Goal: Task Accomplishment & Management: Manage account settings

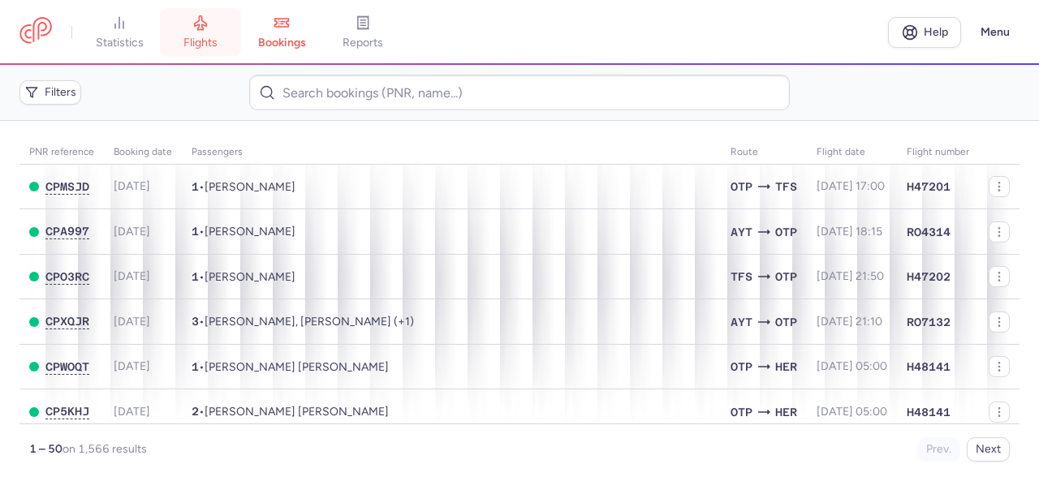
click at [218, 41] on span "flights" at bounding box center [200, 43] width 34 height 15
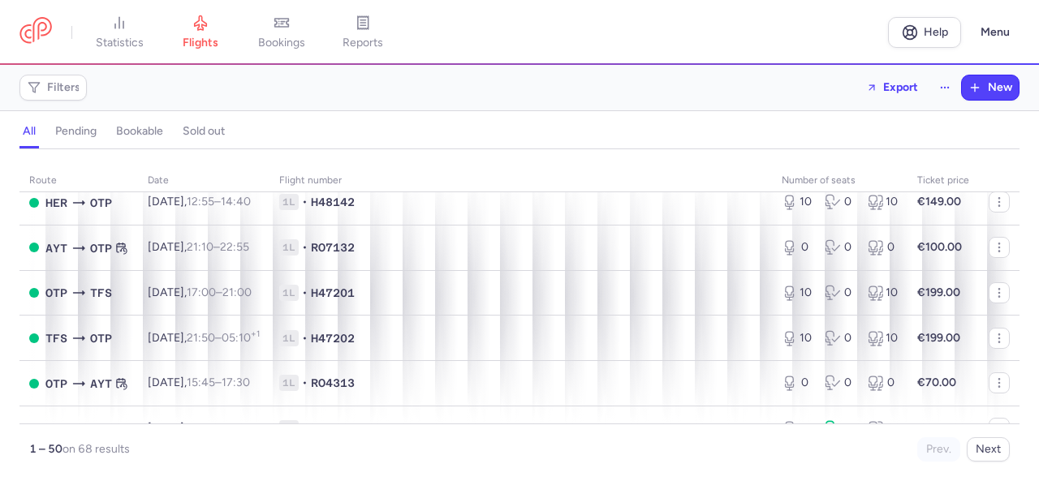
scroll to position [2130, 0]
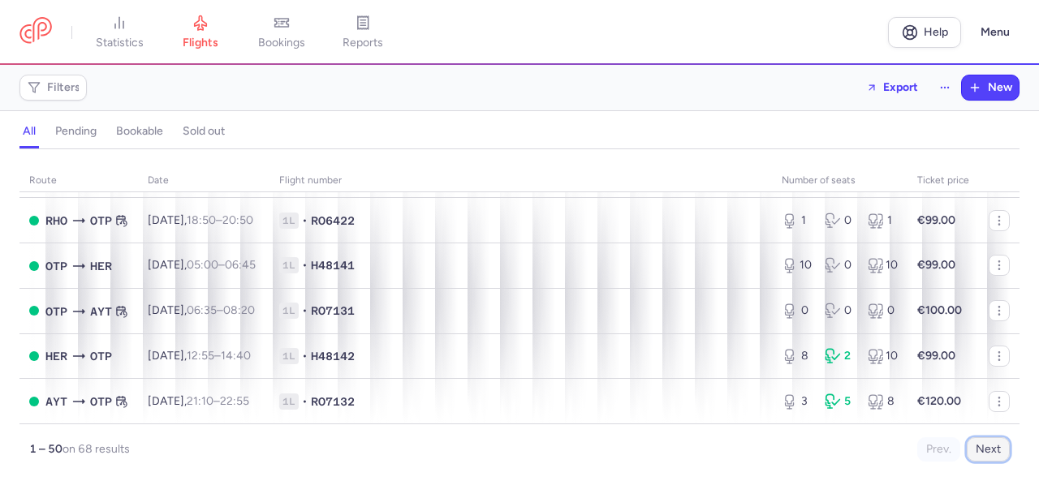
click at [986, 460] on button "Next" at bounding box center [988, 450] width 43 height 24
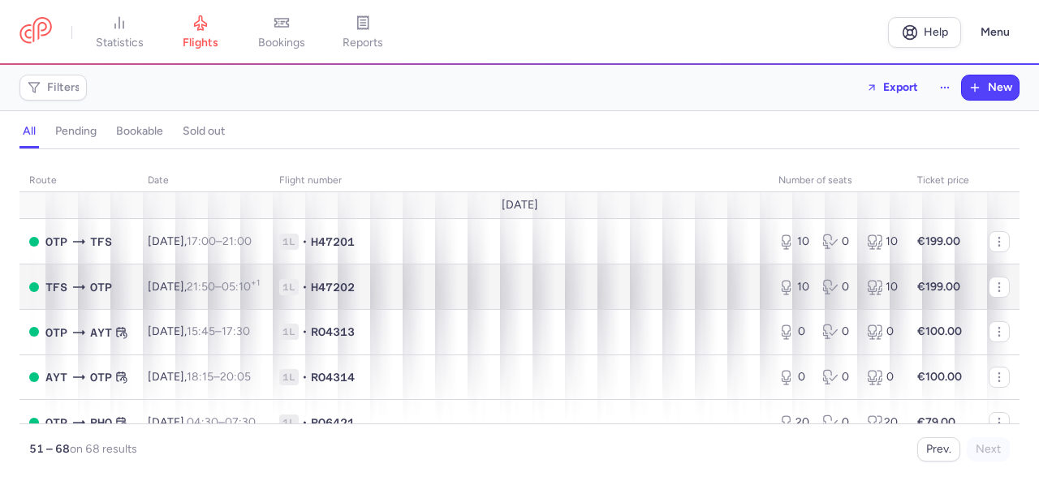
scroll to position [651, 0]
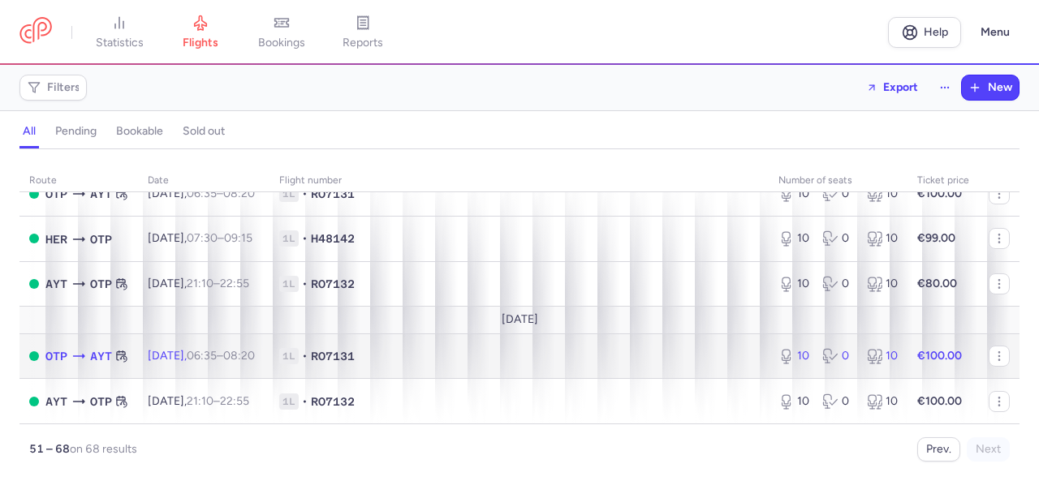
click at [933, 356] on strong "€100.00" at bounding box center [939, 356] width 45 height 14
click at [824, 357] on icon at bounding box center [827, 353] width 7 height 9
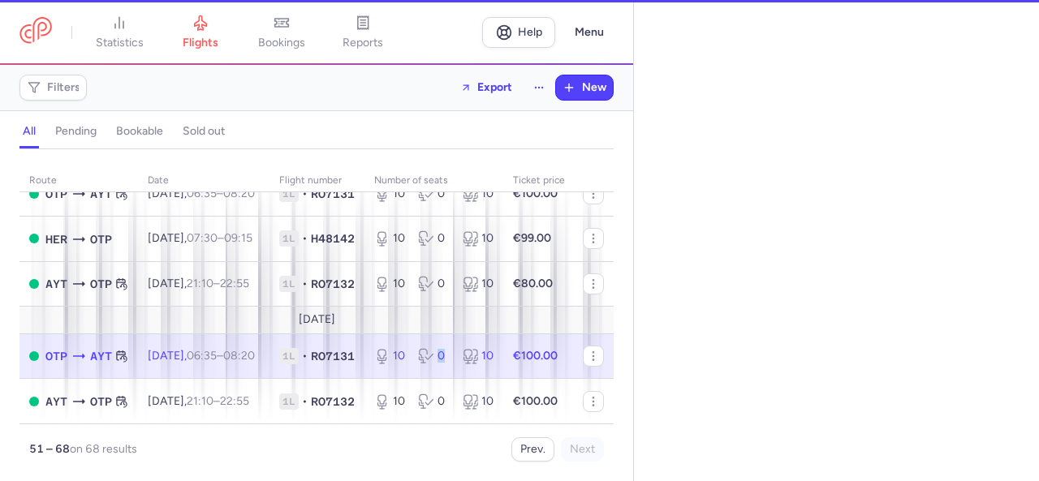
select select "days"
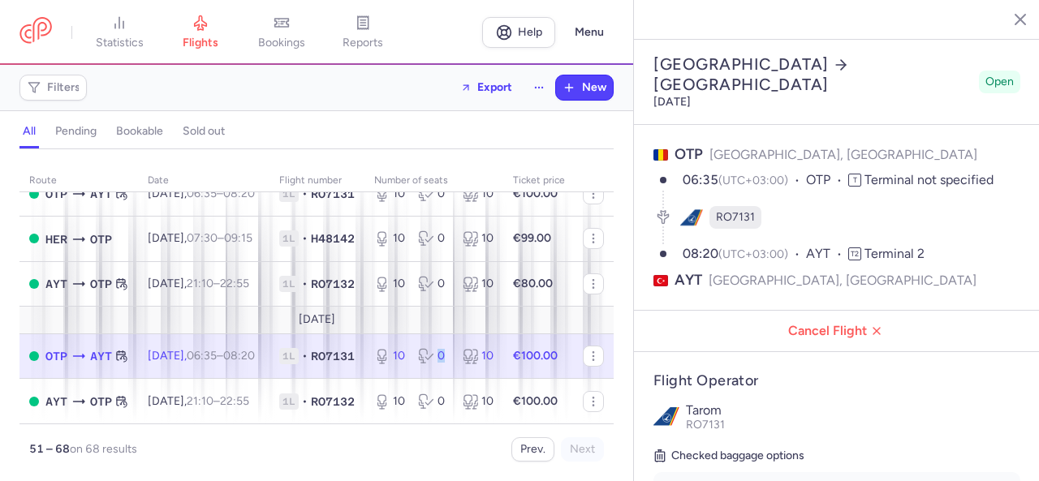
scroll to position [637, 0]
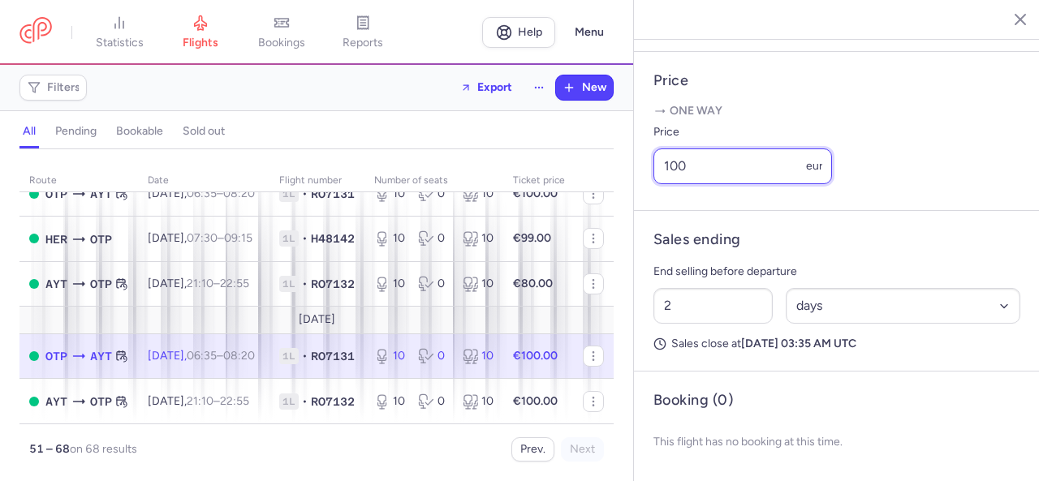
drag, startPoint x: 733, startPoint y: 166, endPoint x: 658, endPoint y: 170, distance: 75.6
click at [658, 170] on input "100" at bounding box center [743, 167] width 179 height 36
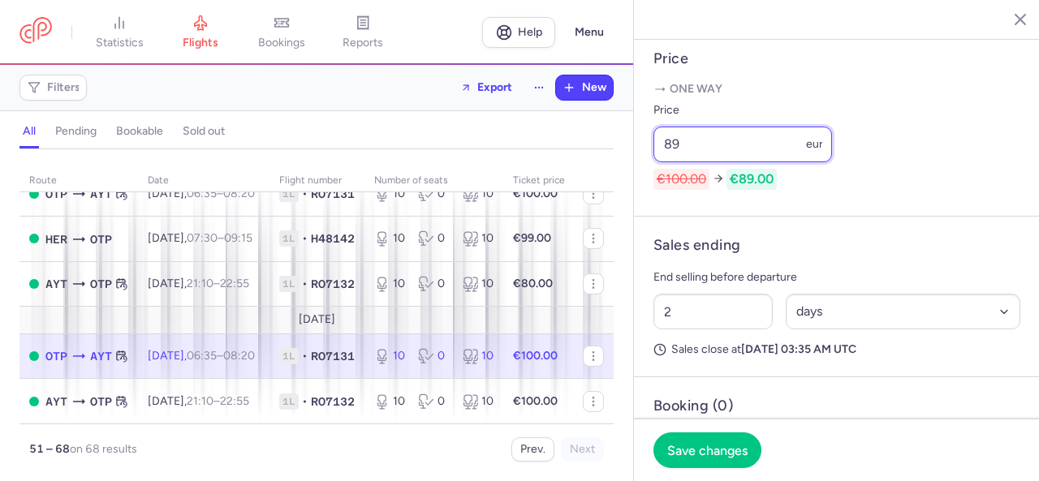
drag, startPoint x: 682, startPoint y: 170, endPoint x: 654, endPoint y: 169, distance: 27.6
click at [654, 162] on input "89" at bounding box center [743, 145] width 179 height 36
type input "7"
type input "80"
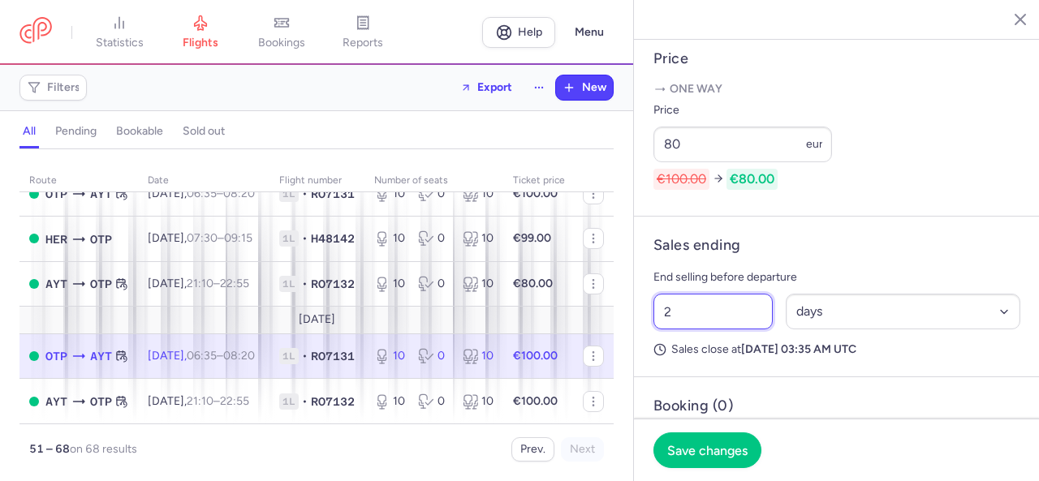
drag, startPoint x: 671, startPoint y: 335, endPoint x: 657, endPoint y: 334, distance: 13.9
click at [657, 330] on input "2" at bounding box center [713, 312] width 119 height 36
type input "12"
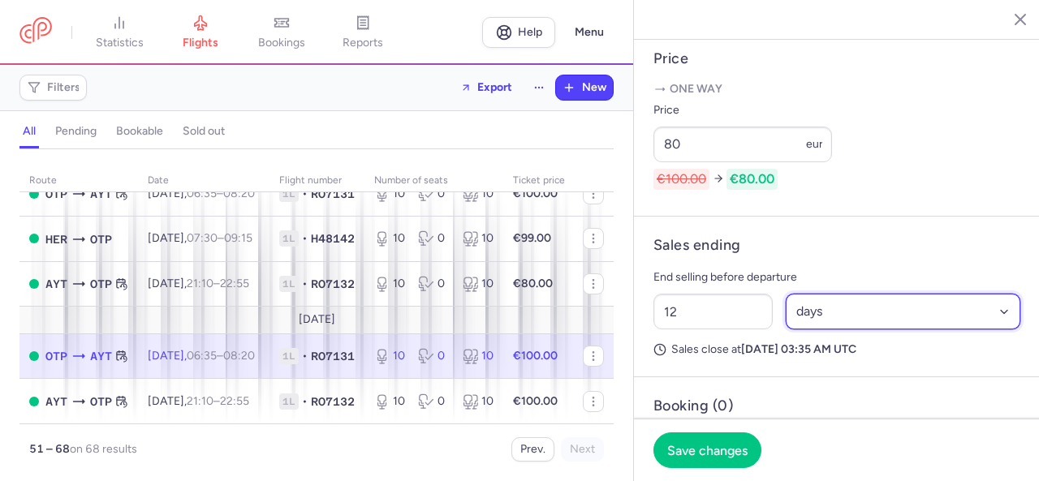
click at [864, 330] on select "Select an option hours days" at bounding box center [903, 312] width 235 height 36
select select "hours"
click at [786, 317] on select "Select an option hours days" at bounding box center [903, 312] width 235 height 36
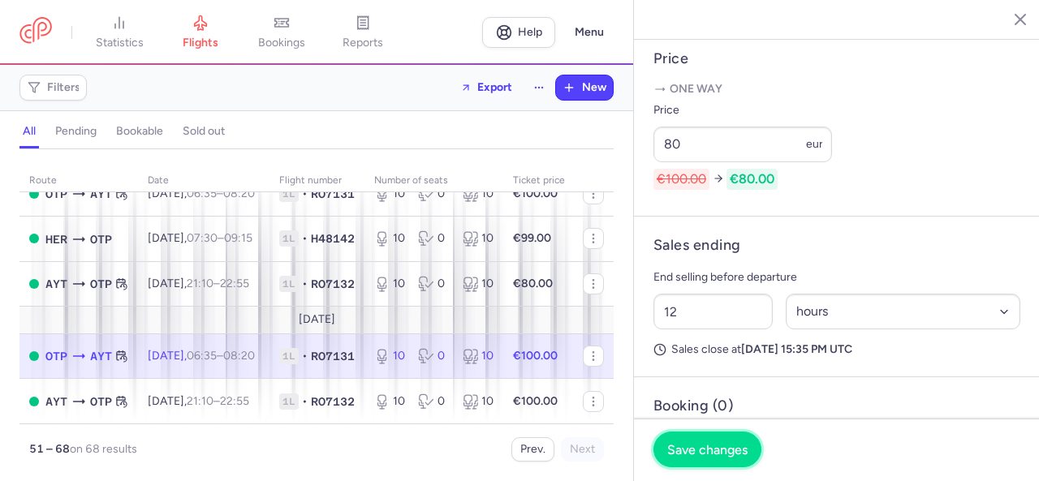
click at [703, 452] on span "Save changes" at bounding box center [707, 449] width 80 height 15
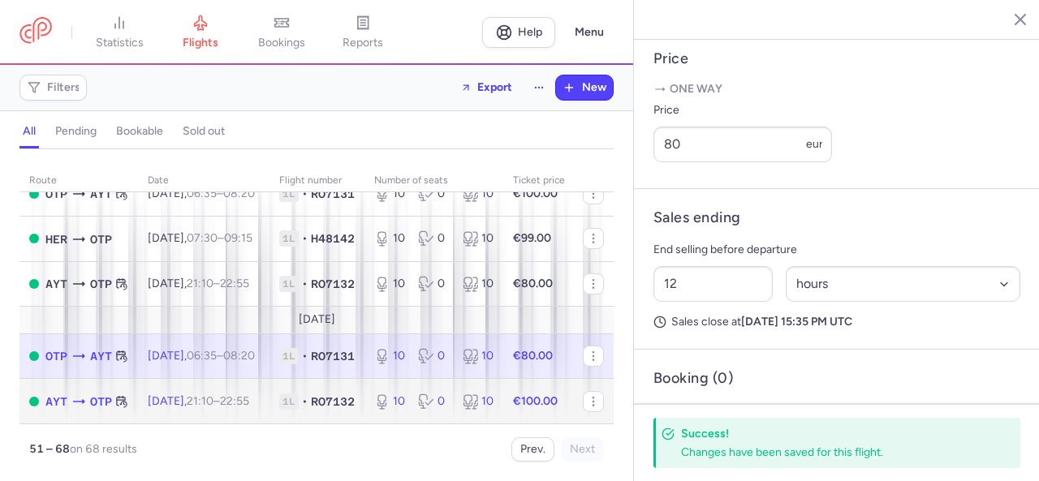
click at [447, 406] on div "10 0 10" at bounding box center [434, 401] width 132 height 29
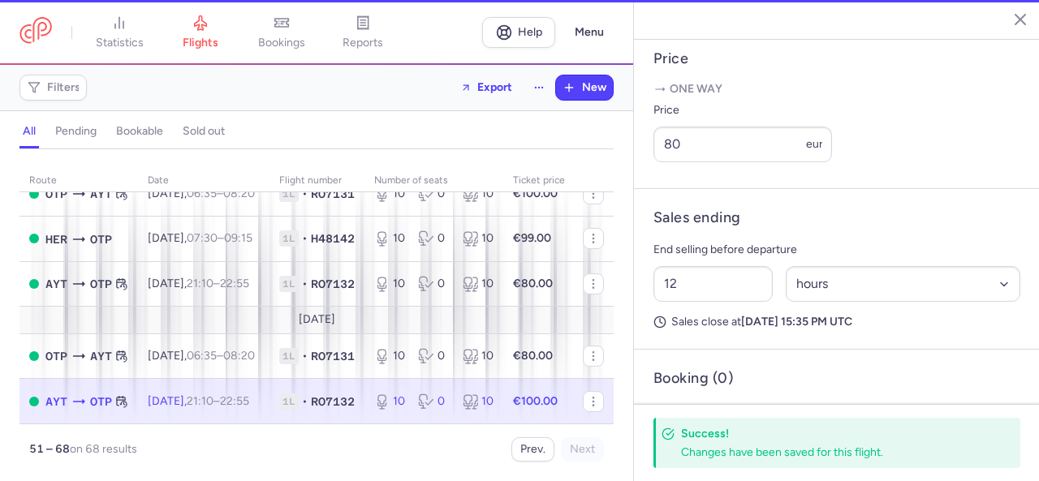
type input "2"
select select "days"
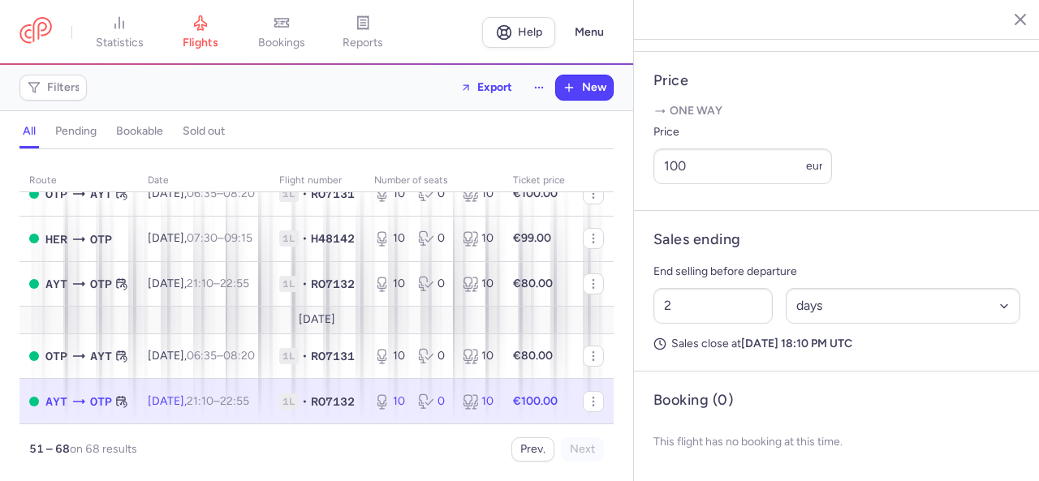
scroll to position [474, 0]
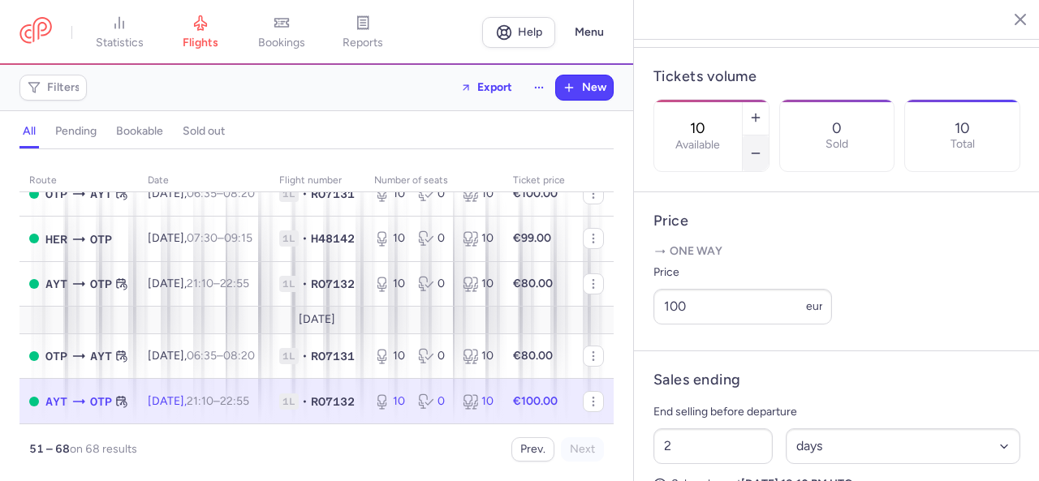
click at [762, 147] on icon "button" at bounding box center [755, 153] width 13 height 13
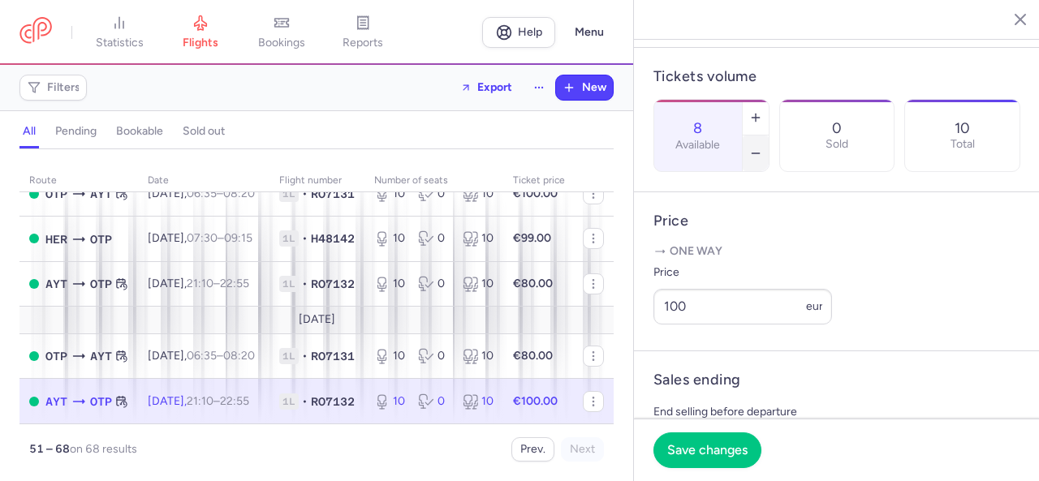
click at [762, 147] on icon "button" at bounding box center [755, 153] width 13 height 13
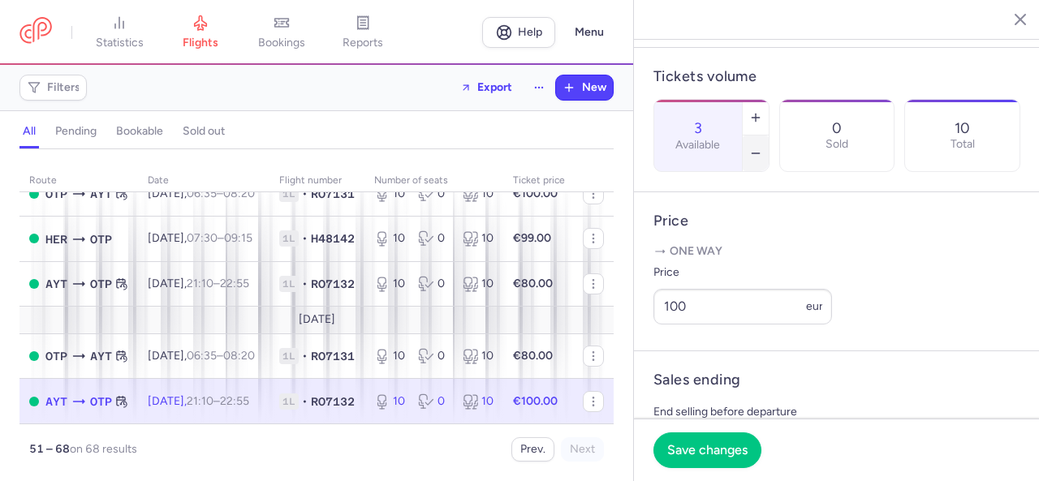
click at [762, 147] on icon "button" at bounding box center [755, 153] width 13 height 13
type input "0"
click at [697, 438] on button "Save changes" at bounding box center [708, 450] width 108 height 36
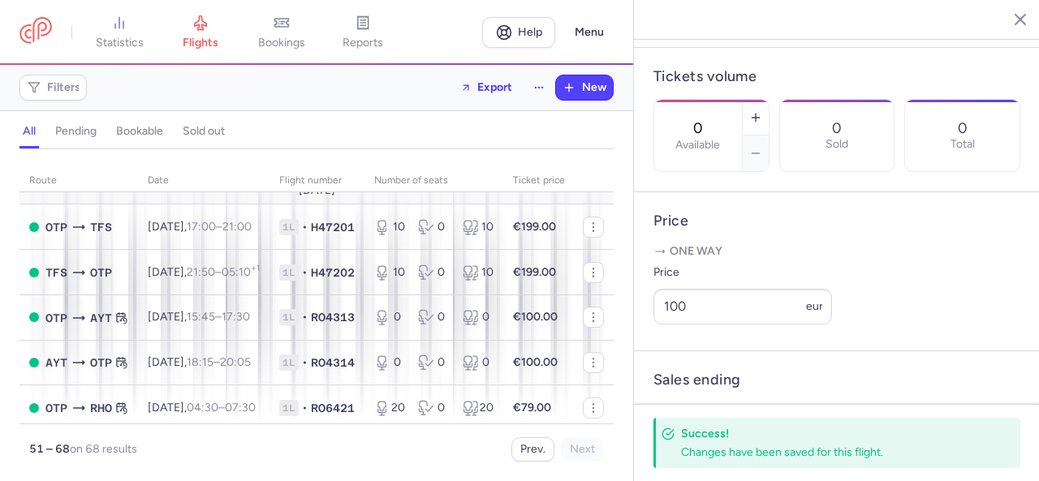
scroll to position [0, 0]
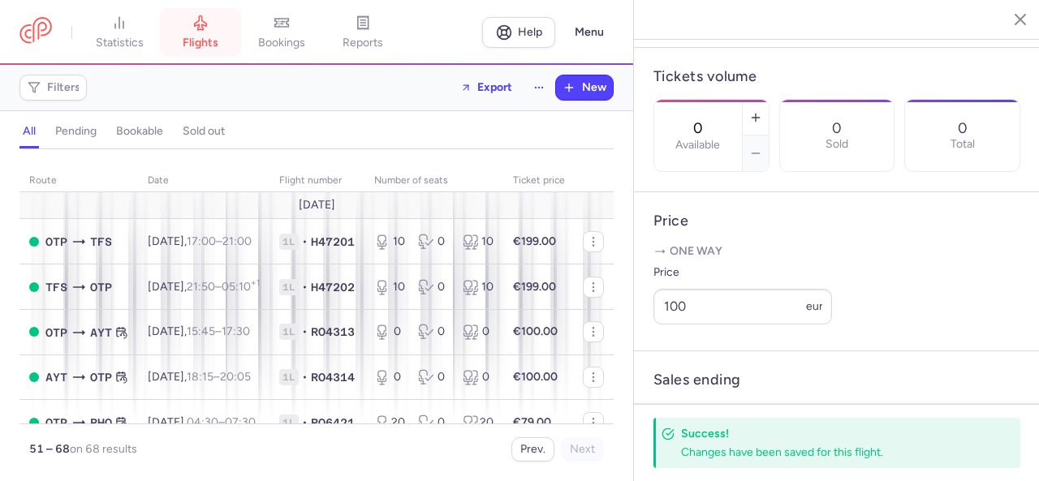
click at [196, 36] on span "flights" at bounding box center [201, 43] width 36 height 15
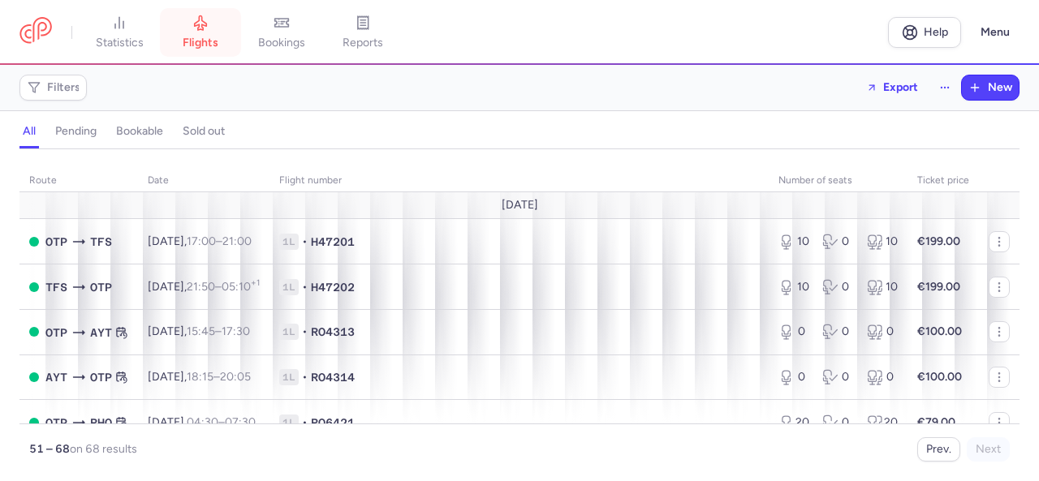
click at [193, 41] on span "flights" at bounding box center [201, 43] width 36 height 15
click at [271, 37] on span "bookings" at bounding box center [281, 43] width 47 height 15
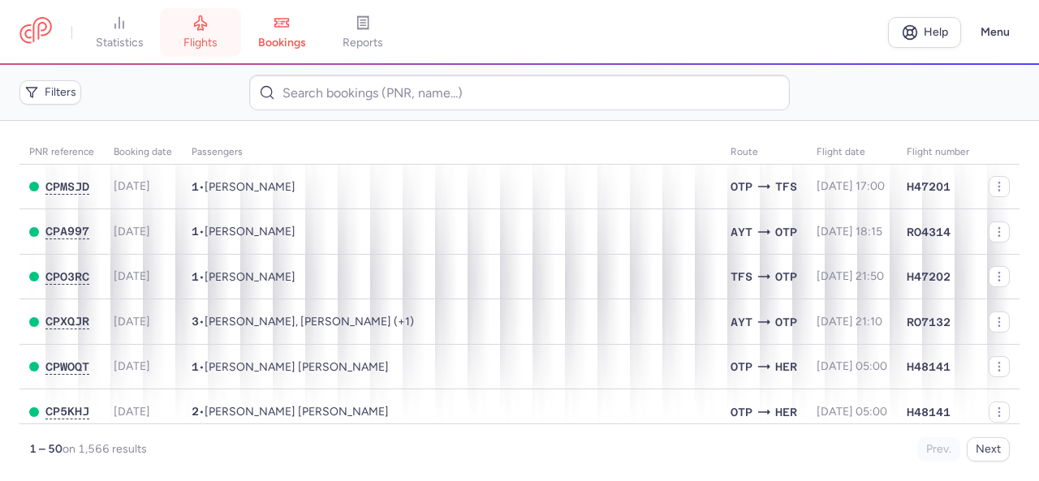
click at [193, 37] on span "flights" at bounding box center [200, 43] width 34 height 15
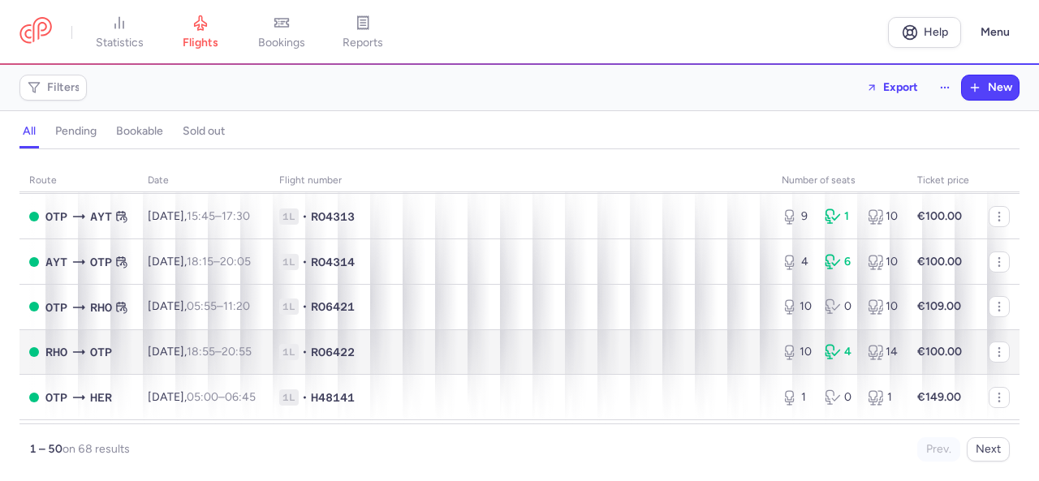
scroll to position [650, 0]
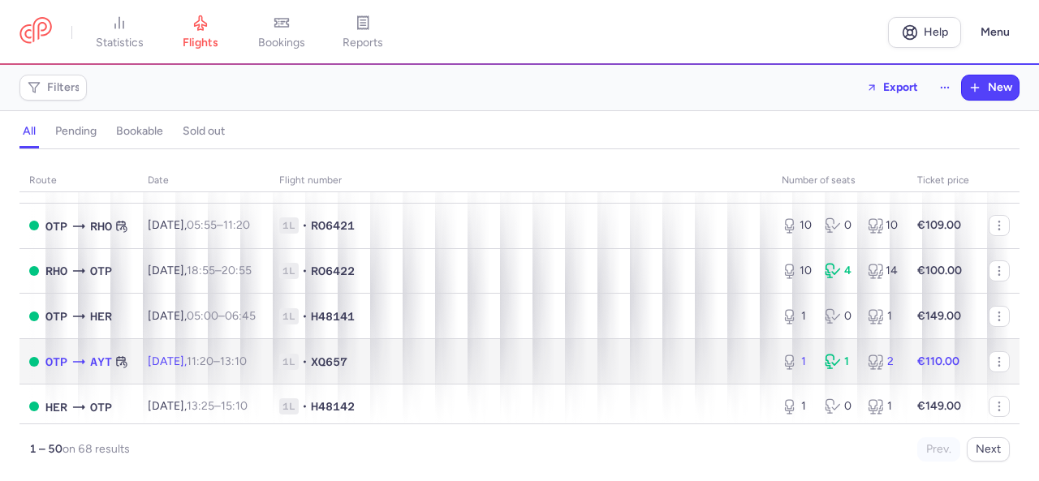
click at [851, 377] on div "1 1 2" at bounding box center [839, 361] width 129 height 29
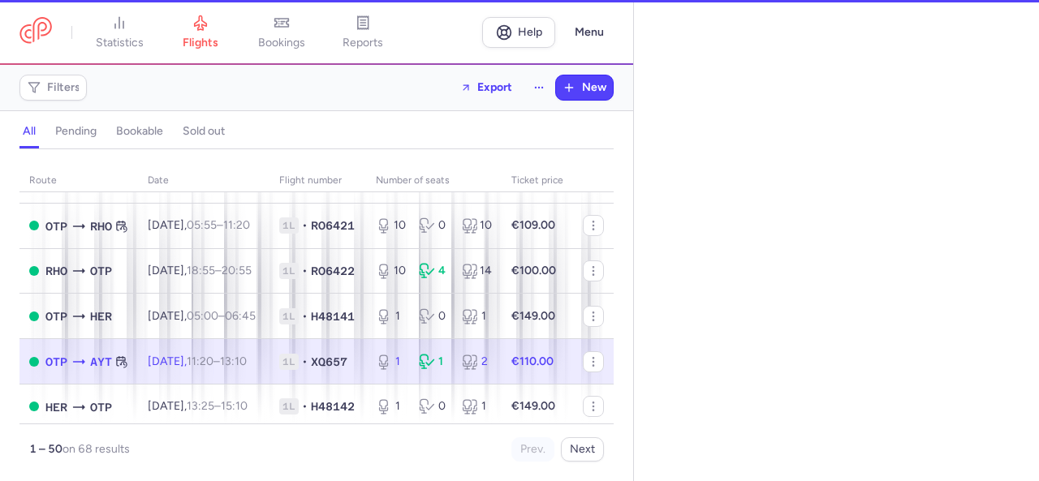
select select "hours"
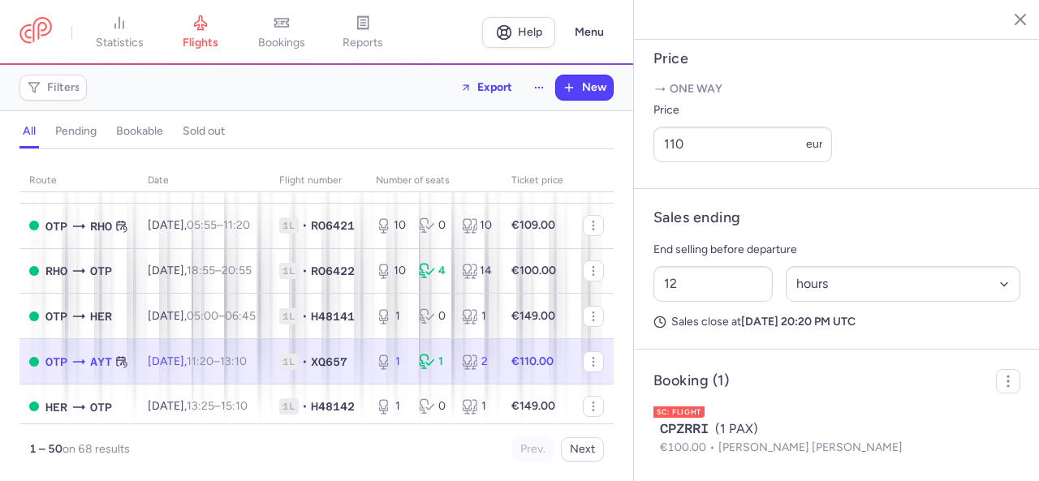
scroll to position [679, 0]
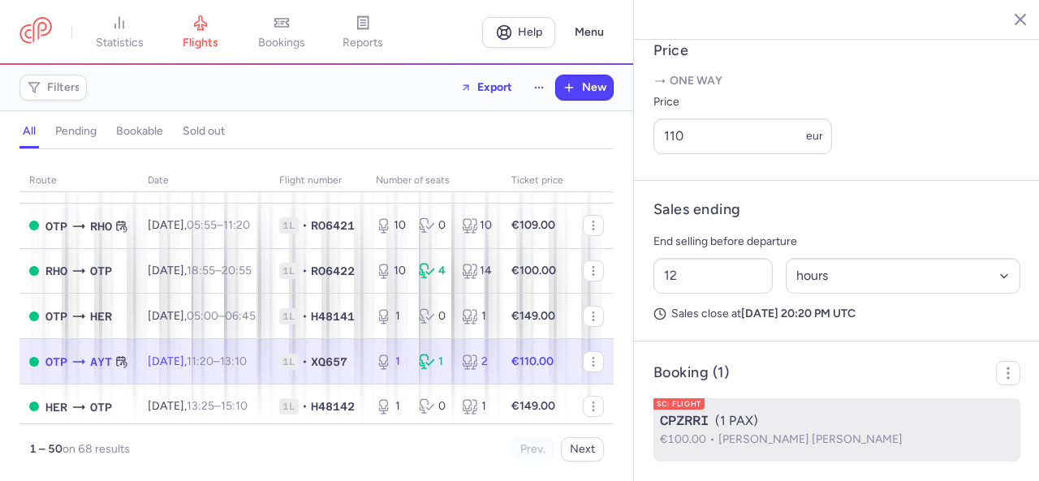
drag, startPoint x: 710, startPoint y: 420, endPoint x: 664, endPoint y: 413, distance: 45.9
click at [664, 413] on span "CPZRRI" at bounding box center [684, 421] width 49 height 19
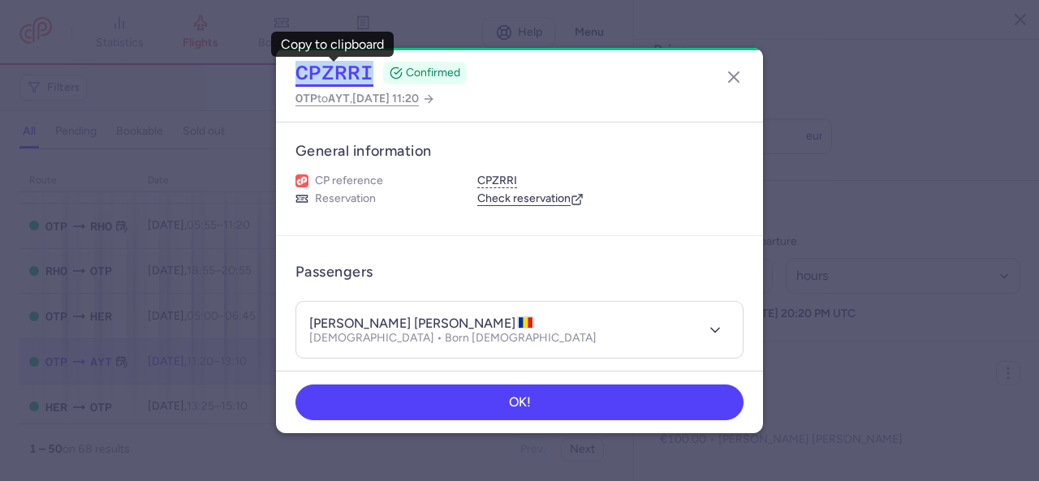
drag, startPoint x: 286, startPoint y: 66, endPoint x: 371, endPoint y: 73, distance: 85.6
click at [371, 73] on div "CPZRRI CONFIRMED OTP to AYT , [DATE] 11:20" at bounding box center [519, 85] width 487 height 74
copy button "CPZRRI"
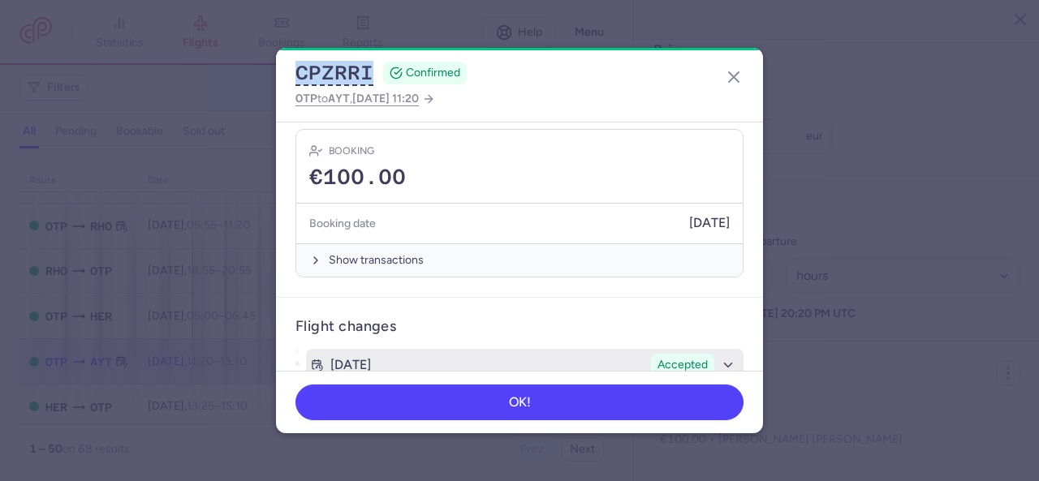
scroll to position [529, 0]
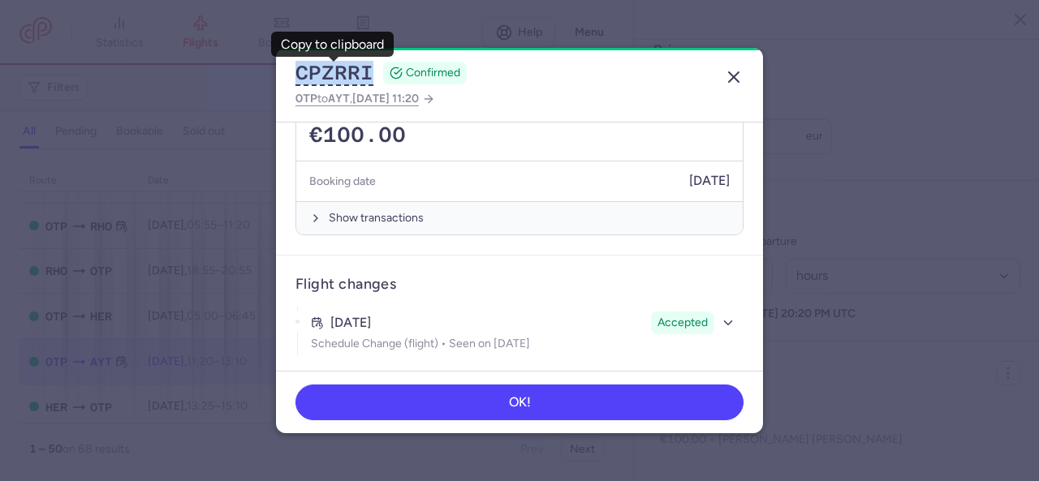
click at [734, 72] on icon "button" at bounding box center [733, 76] width 19 height 19
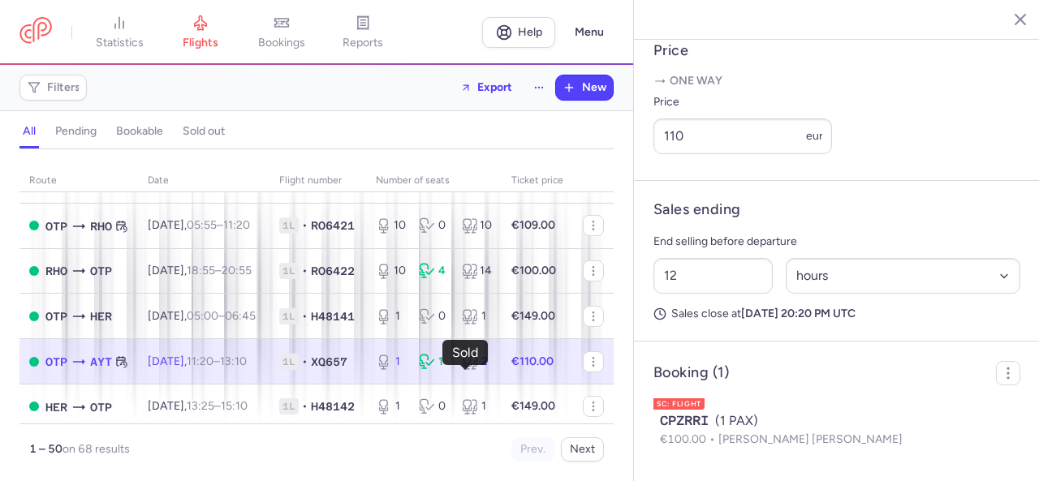
click at [435, 370] on icon at bounding box center [427, 362] width 16 height 16
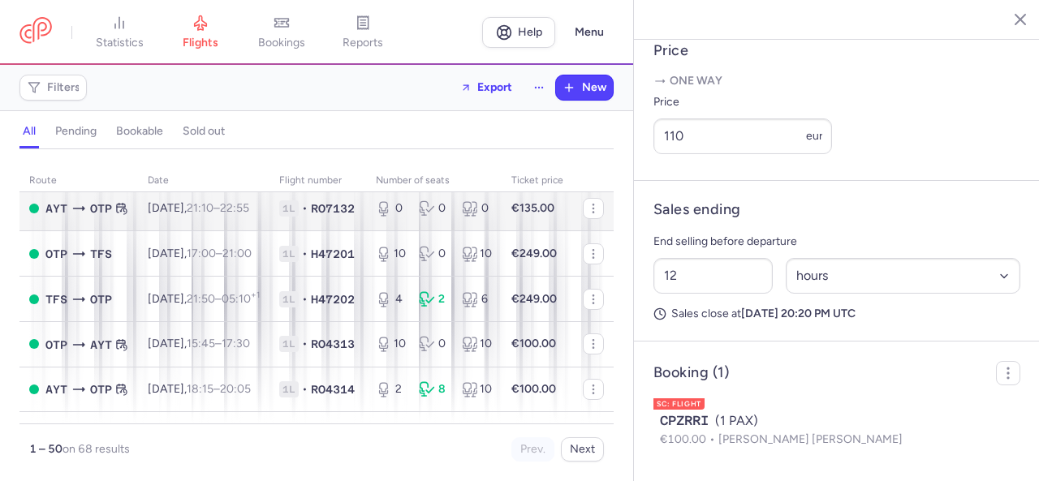
scroll to position [812, 0]
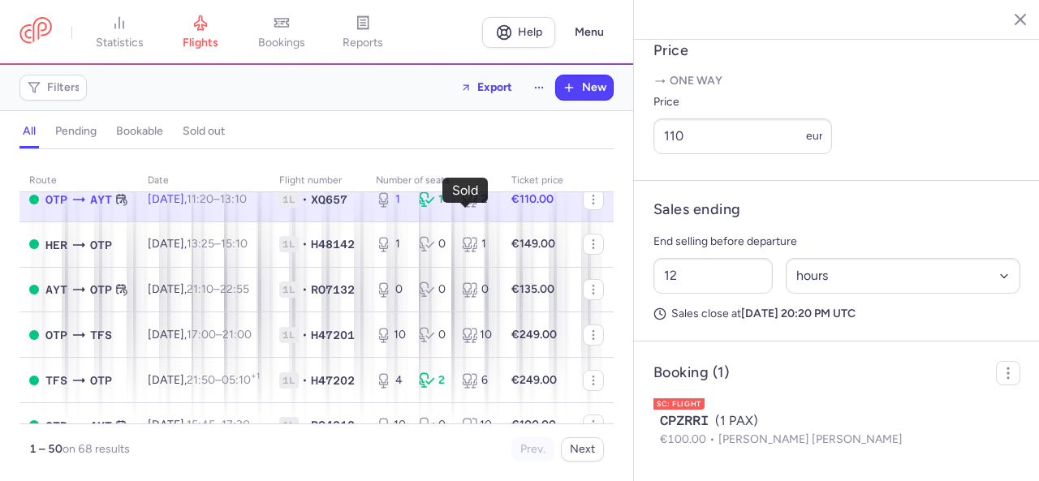
click at [435, 208] on icon at bounding box center [427, 200] width 16 height 16
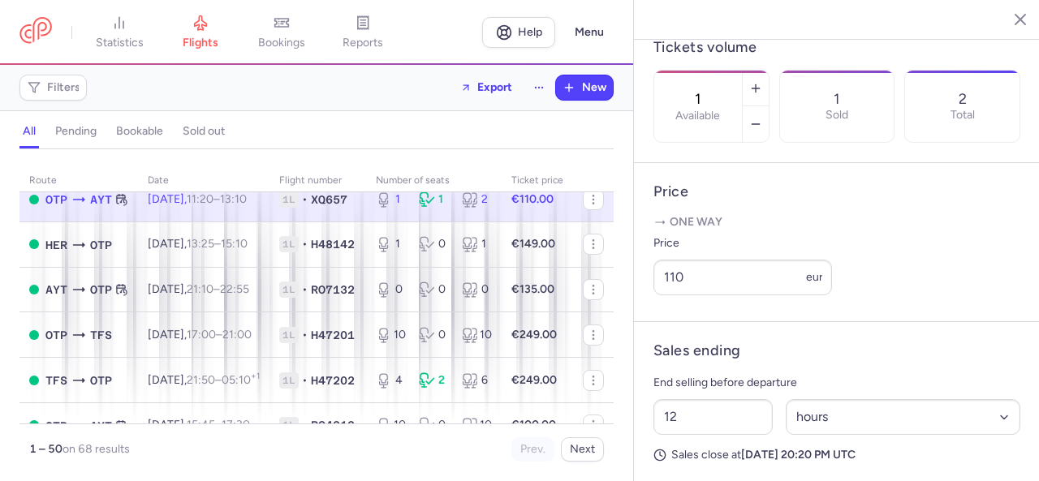
scroll to position [435, 0]
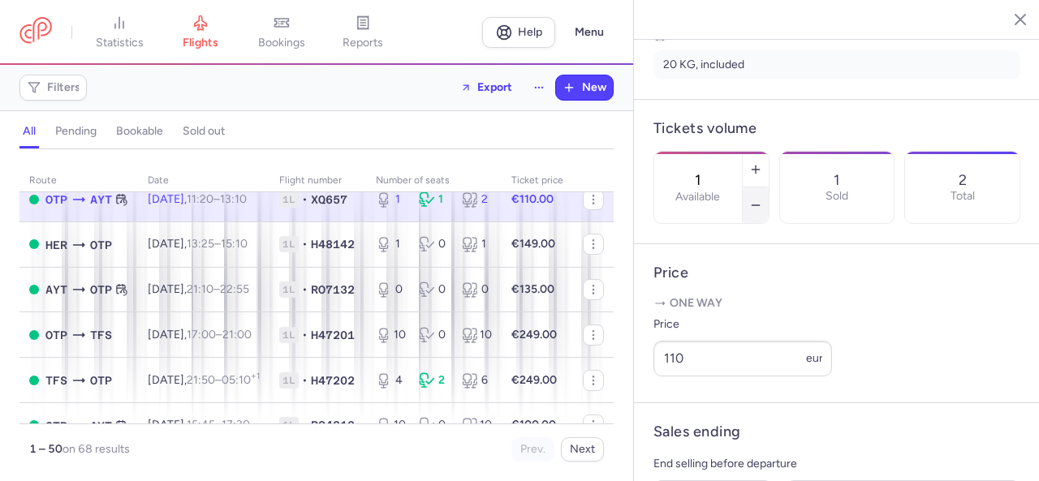
click at [769, 188] on button "button" at bounding box center [756, 206] width 26 height 36
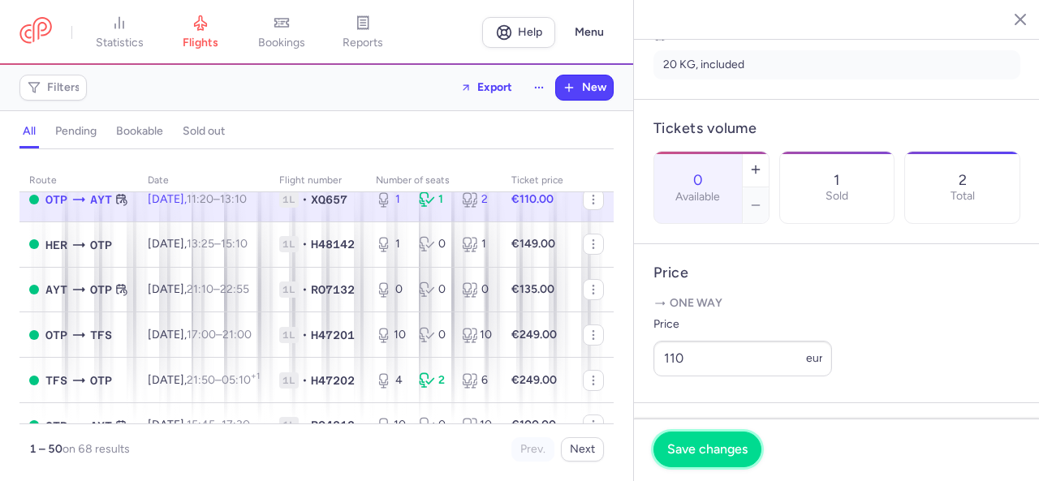
click at [708, 451] on span "Save changes" at bounding box center [707, 449] width 80 height 15
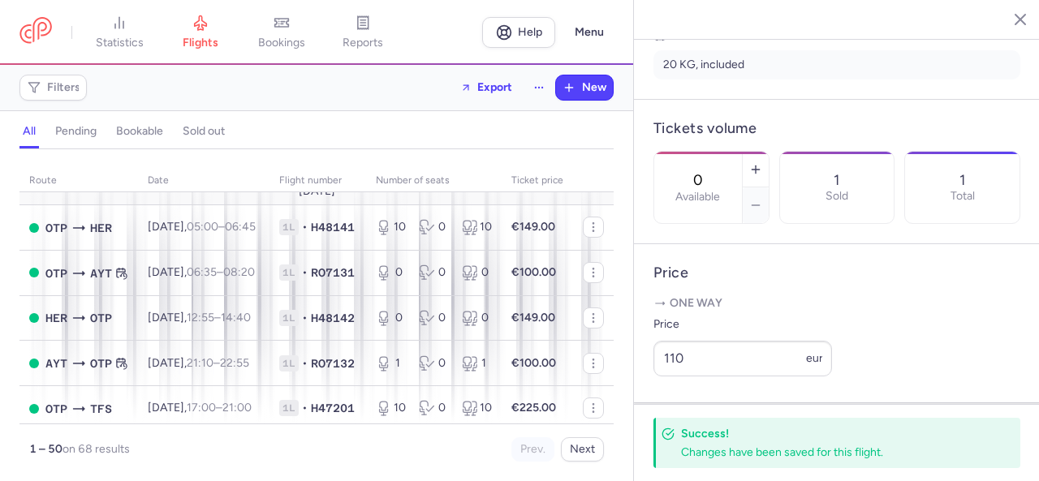
scroll to position [1299, 0]
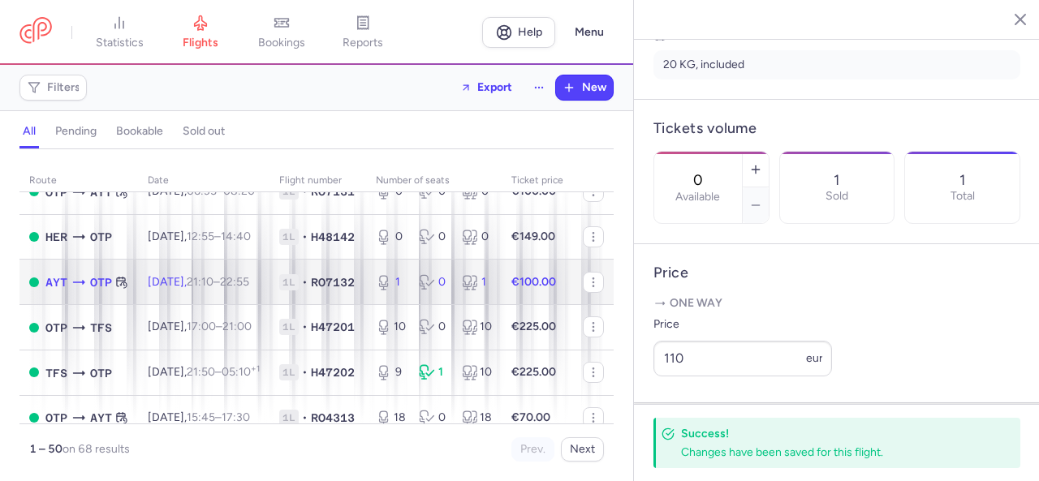
click at [392, 291] on icon at bounding box center [384, 282] width 16 height 16
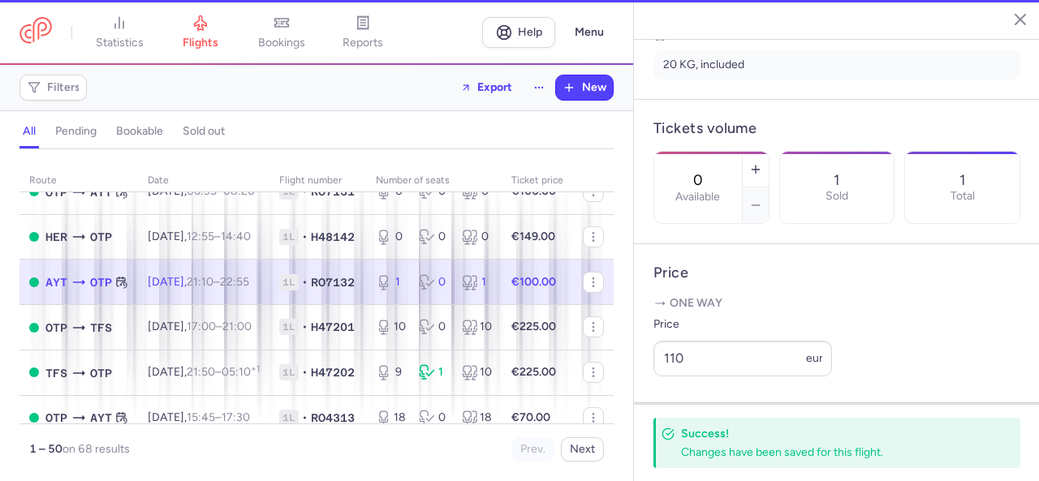
type input "1"
type input "2"
select select "days"
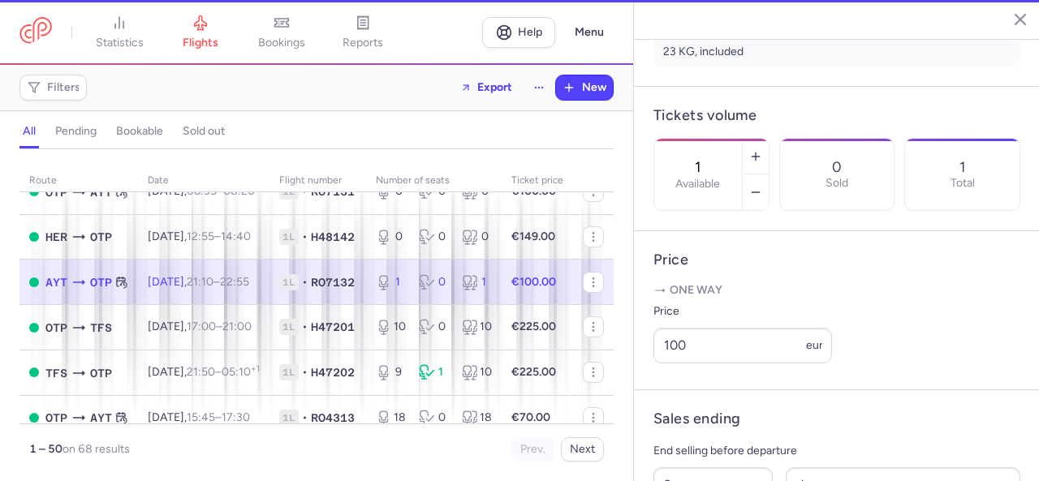
scroll to position [422, 0]
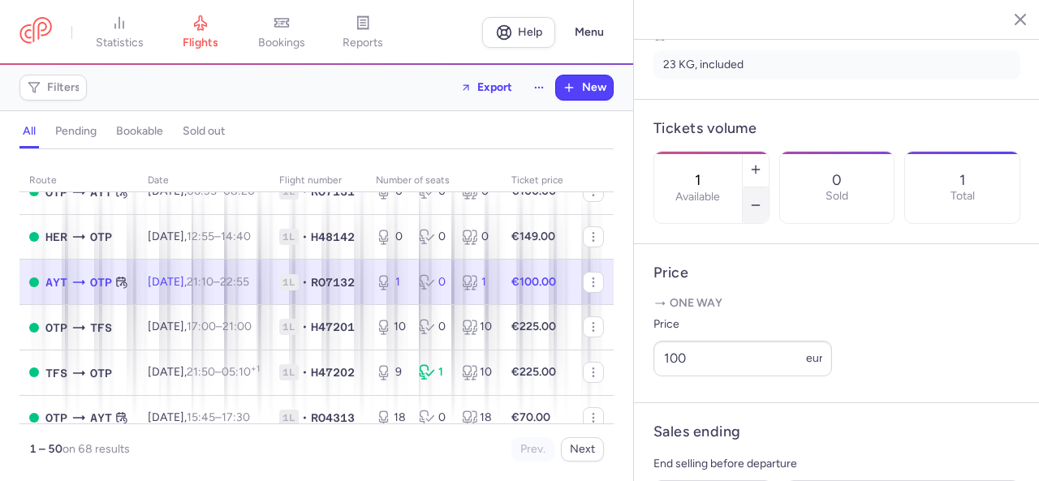
click at [762, 199] on icon "button" at bounding box center [755, 205] width 13 height 13
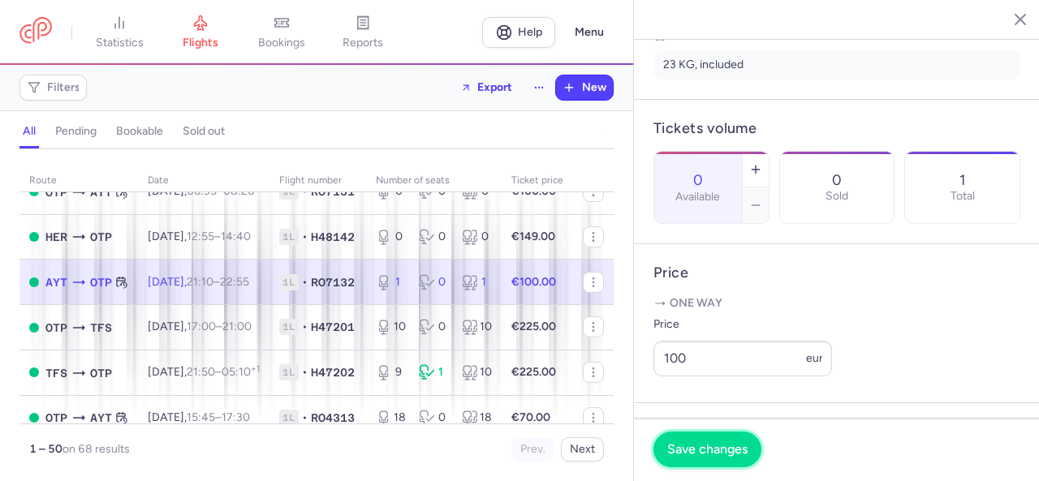
click at [732, 460] on button "Save changes" at bounding box center [708, 450] width 108 height 36
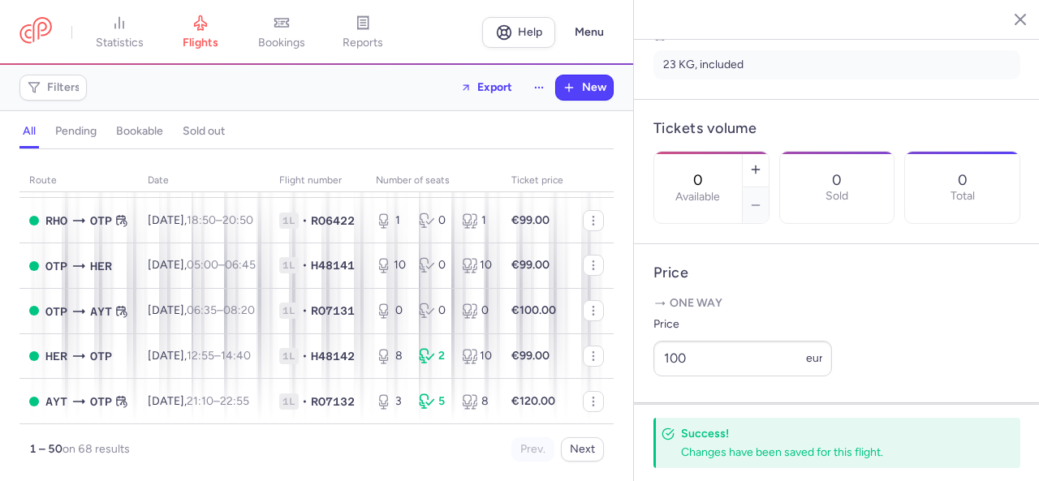
scroll to position [1655, 0]
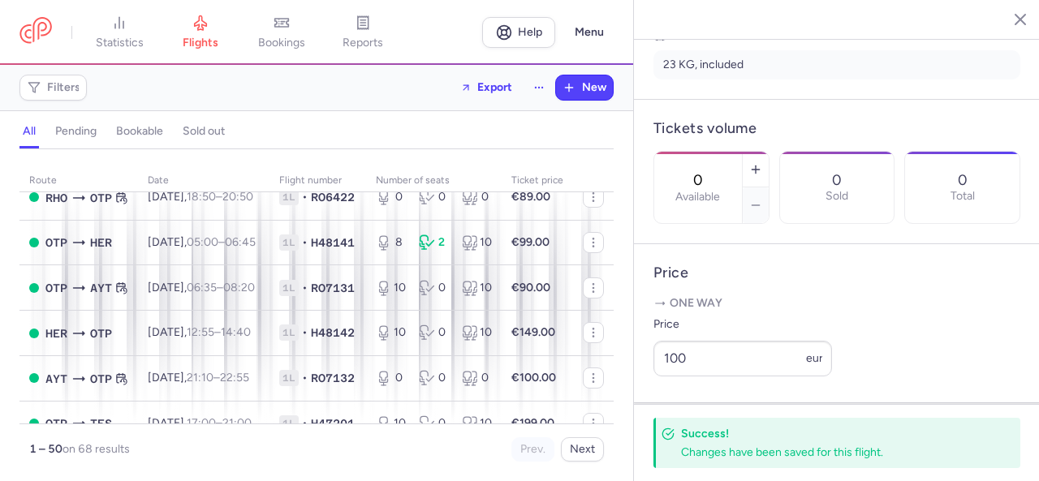
click at [854, 283] on h4 "Price" at bounding box center [837, 273] width 367 height 19
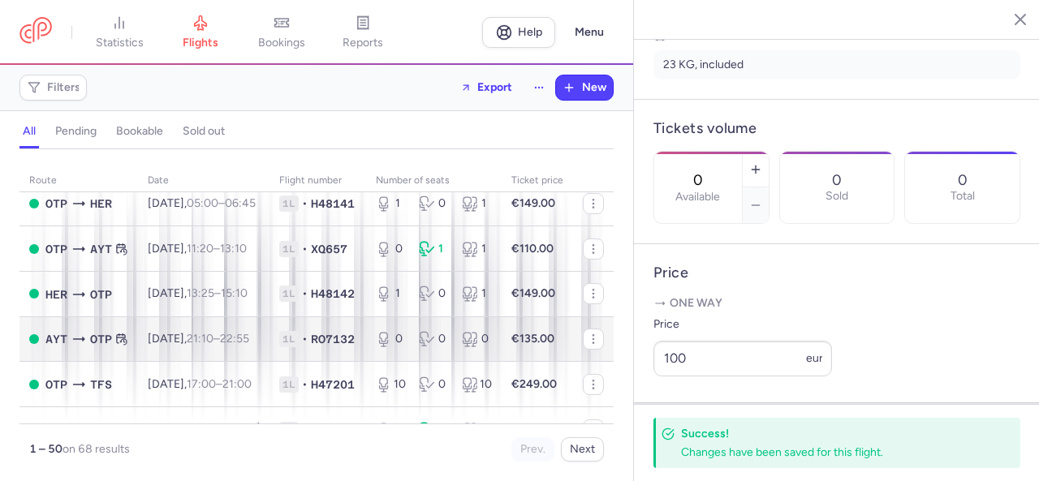
scroll to position [925, 0]
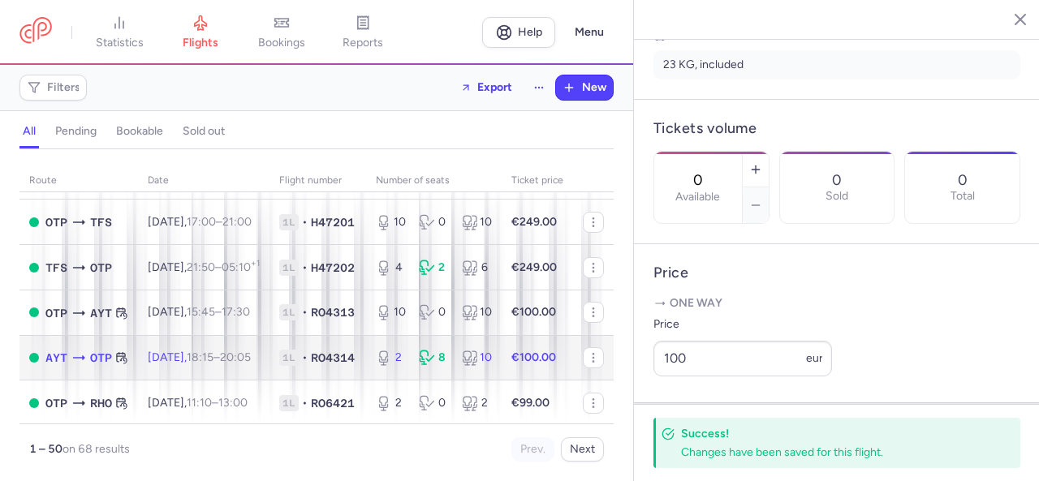
click at [481, 373] on div "2 8 10" at bounding box center [433, 357] width 129 height 29
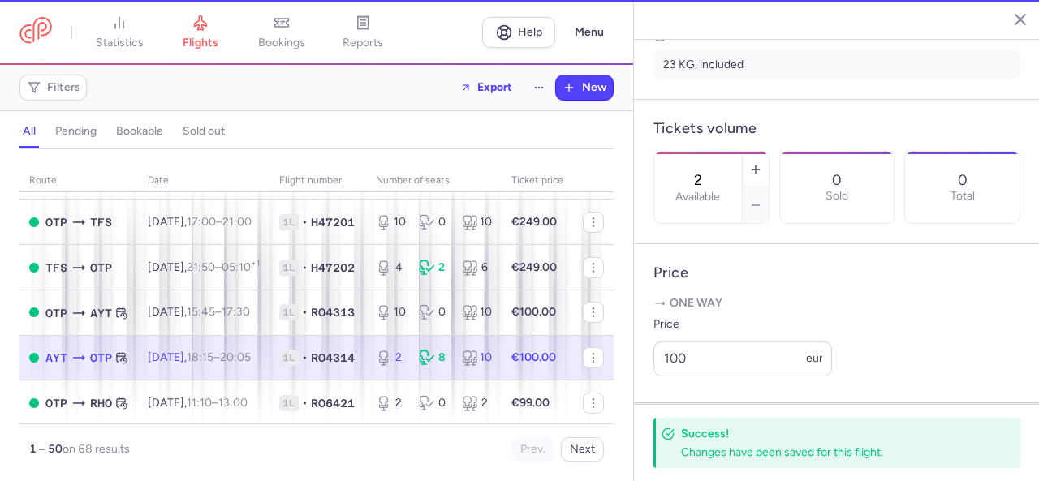
scroll to position [435, 0]
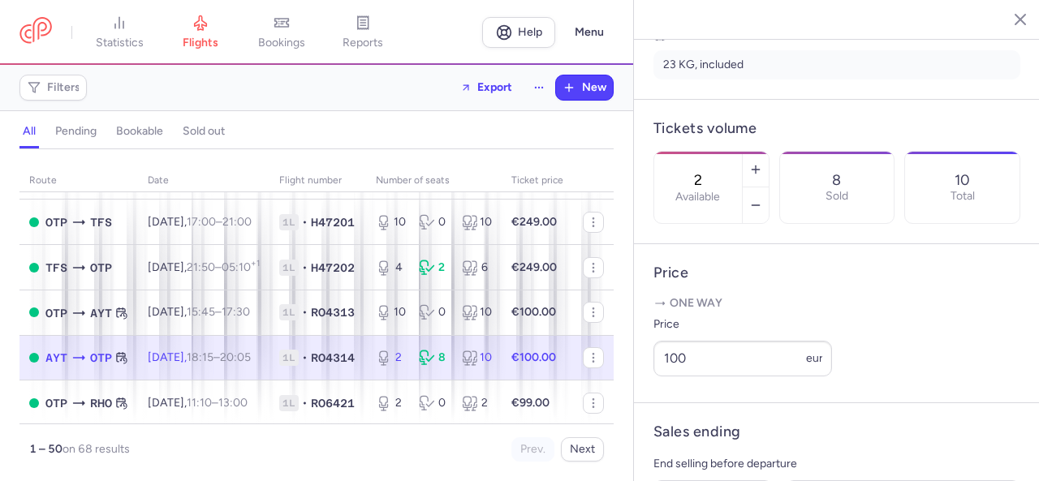
click at [449, 366] on div "8" at bounding box center [434, 358] width 30 height 16
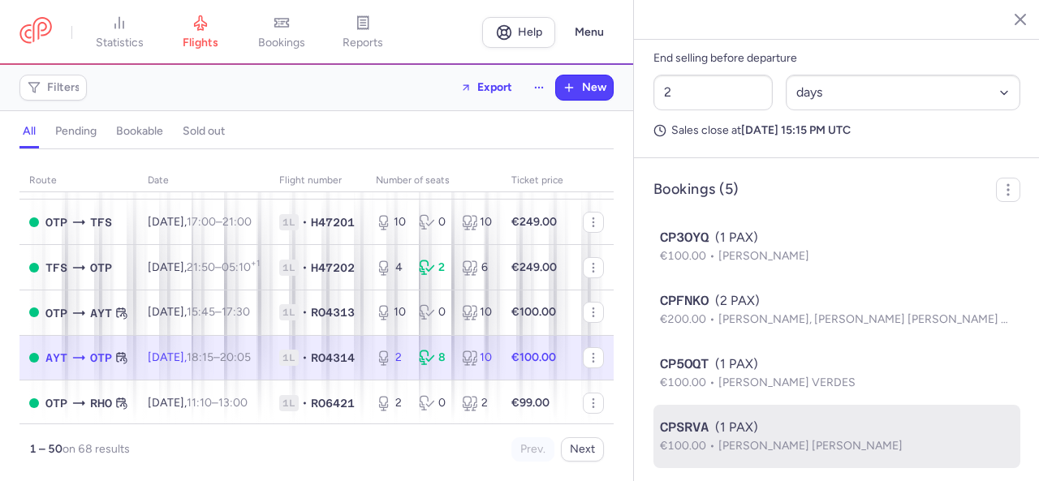
scroll to position [932, 0]
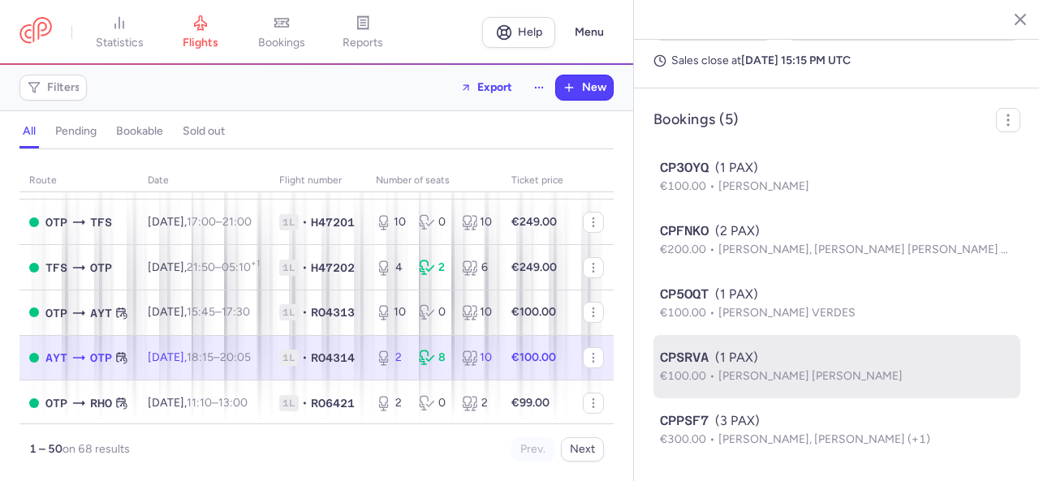
click at [774, 378] on span "[PERSON_NAME] [PERSON_NAME]" at bounding box center [811, 376] width 184 height 14
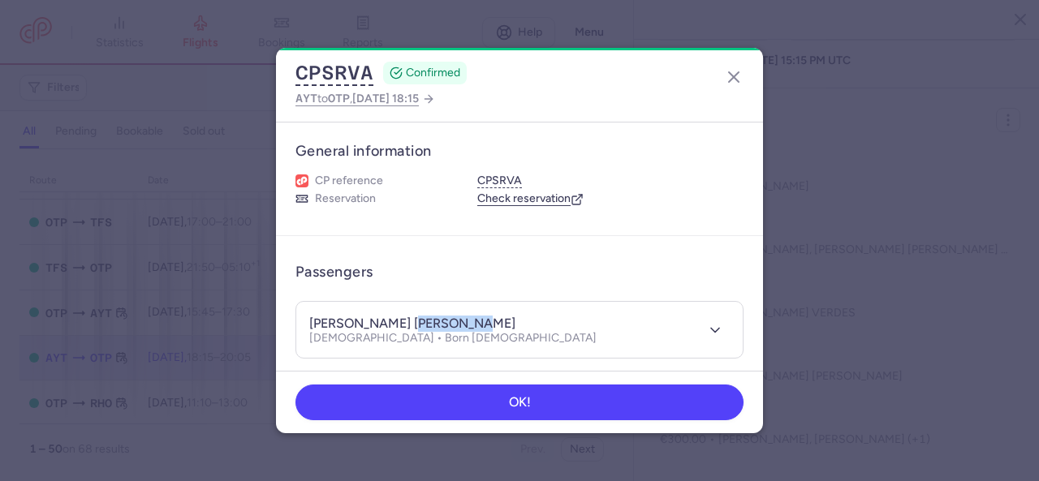
drag, startPoint x: 478, startPoint y: 330, endPoint x: 399, endPoint y: 321, distance: 79.4
click at [401, 322] on div "[PERSON_NAME] [PERSON_NAME] [DEMOGRAPHIC_DATA] • Born [DEMOGRAPHIC_DATA]" at bounding box center [501, 330] width 385 height 30
copy h4 "MIHALACHE"
drag, startPoint x: 307, startPoint y: 317, endPoint x: 391, endPoint y: 323, distance: 84.6
click at [391, 323] on header "[PERSON_NAME] [PERSON_NAME] [DEMOGRAPHIC_DATA] • Born [DEMOGRAPHIC_DATA]" at bounding box center [519, 330] width 447 height 56
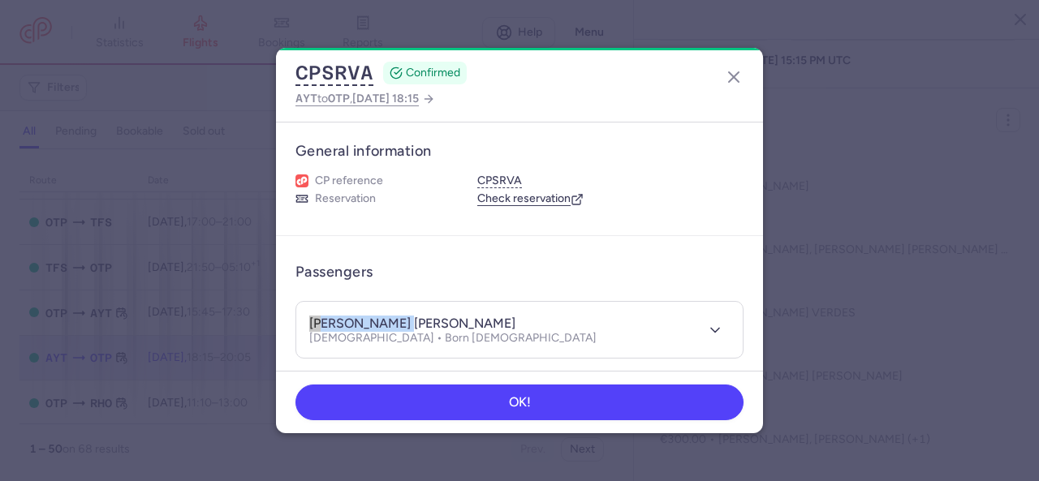
copy h4 "[PERSON_NAME]"
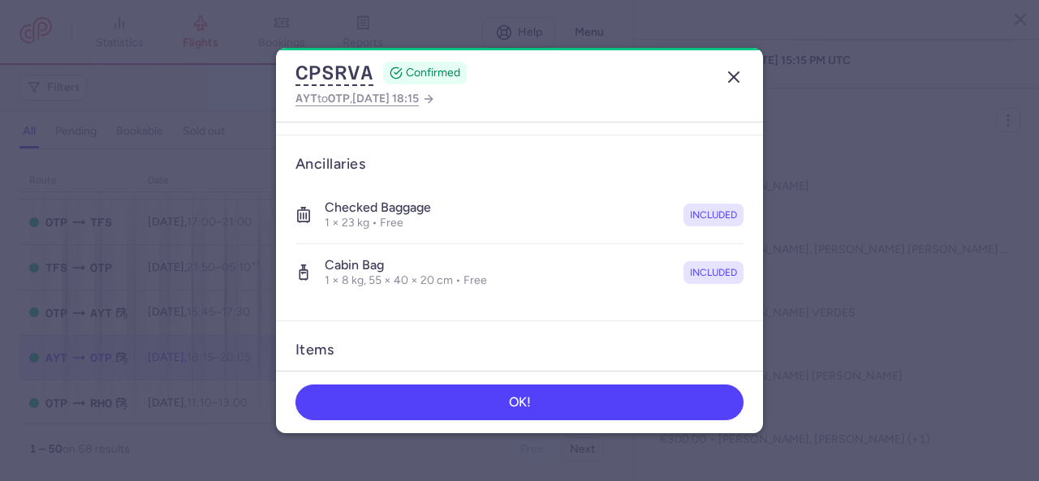
click at [732, 80] on icon "button" at bounding box center [733, 76] width 19 height 19
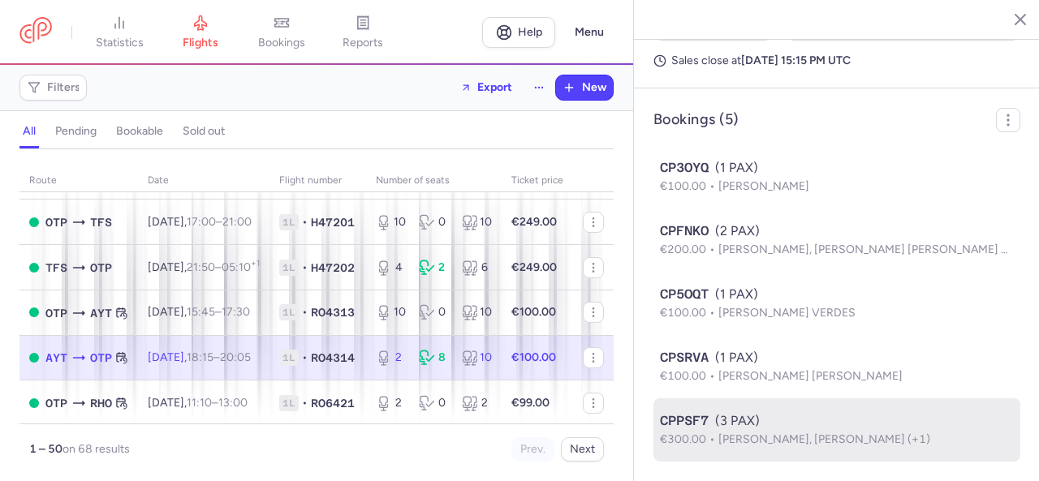
click at [772, 428] on div "CPPSF7 (3 PAX)" at bounding box center [837, 421] width 354 height 19
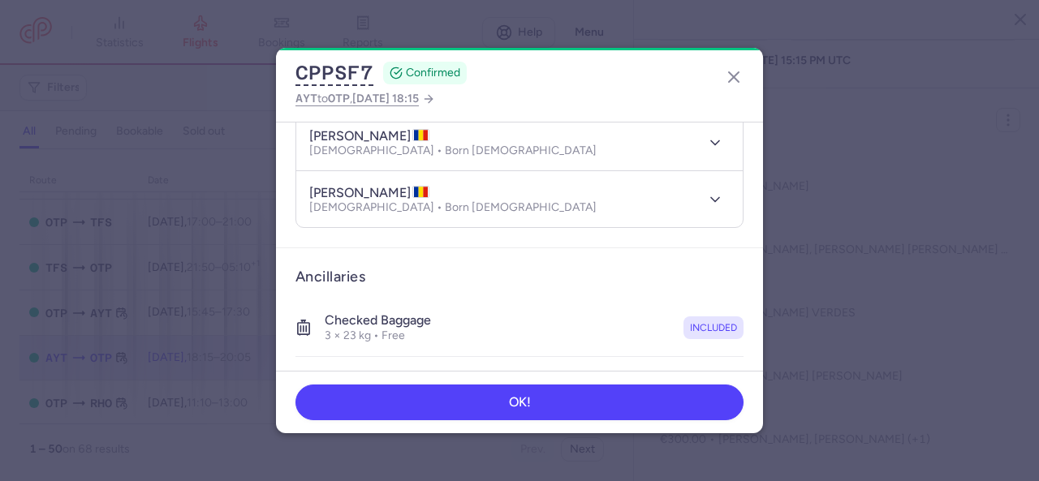
scroll to position [81, 0]
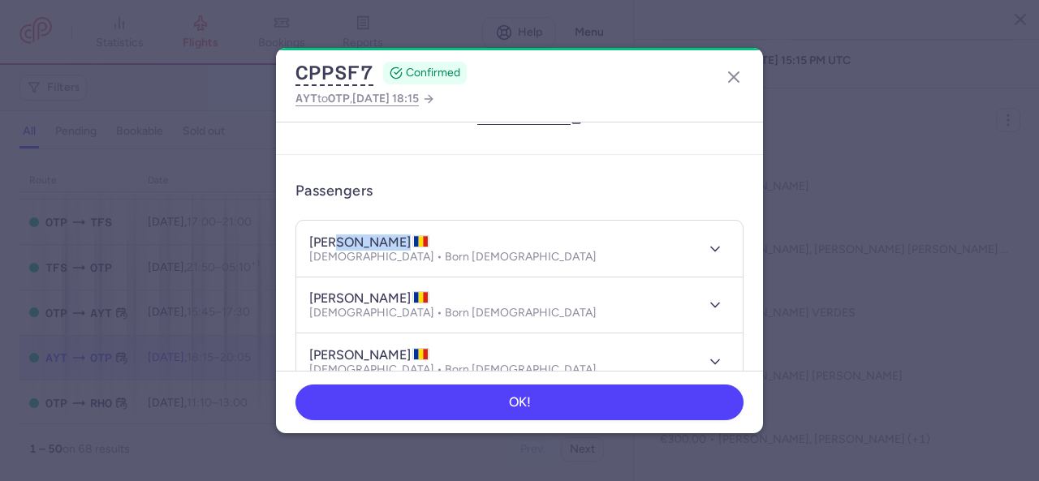
drag, startPoint x: 398, startPoint y: 243, endPoint x: 335, endPoint y: 240, distance: 62.6
click at [335, 240] on h4 "[PERSON_NAME]" at bounding box center [369, 243] width 120 height 16
copy h4 "PERPELEA"
drag, startPoint x: 309, startPoint y: 242, endPoint x: 333, endPoint y: 240, distance: 24.4
click at [333, 240] on h4 "[PERSON_NAME]" at bounding box center [369, 243] width 120 height 16
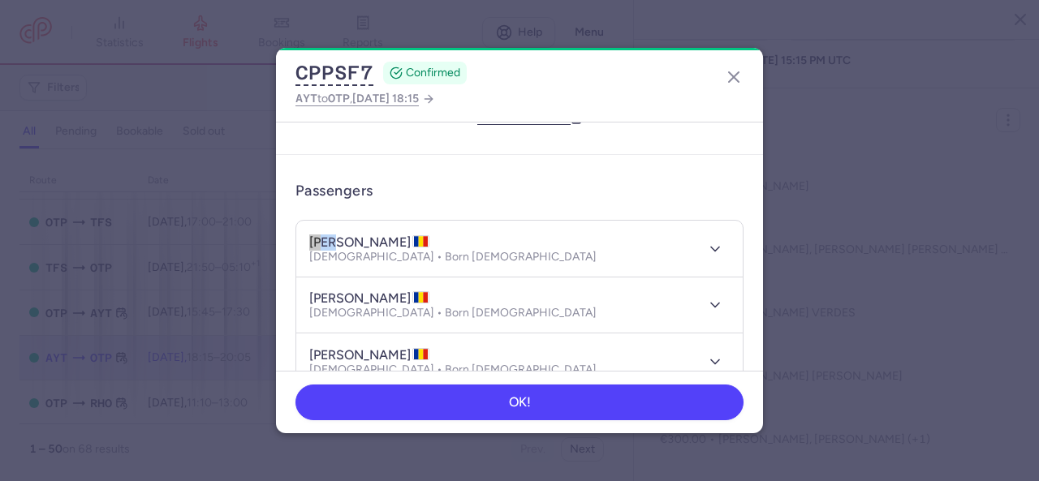
copy h4 "[PERSON_NAME]"
drag, startPoint x: 312, startPoint y: 294, endPoint x: 345, endPoint y: 300, distance: 33.8
click at [345, 300] on h4 "[PERSON_NAME]" at bounding box center [369, 299] width 120 height 16
copy h4 "[PERSON_NAME]"
click at [732, 80] on icon "button" at bounding box center [733, 76] width 19 height 19
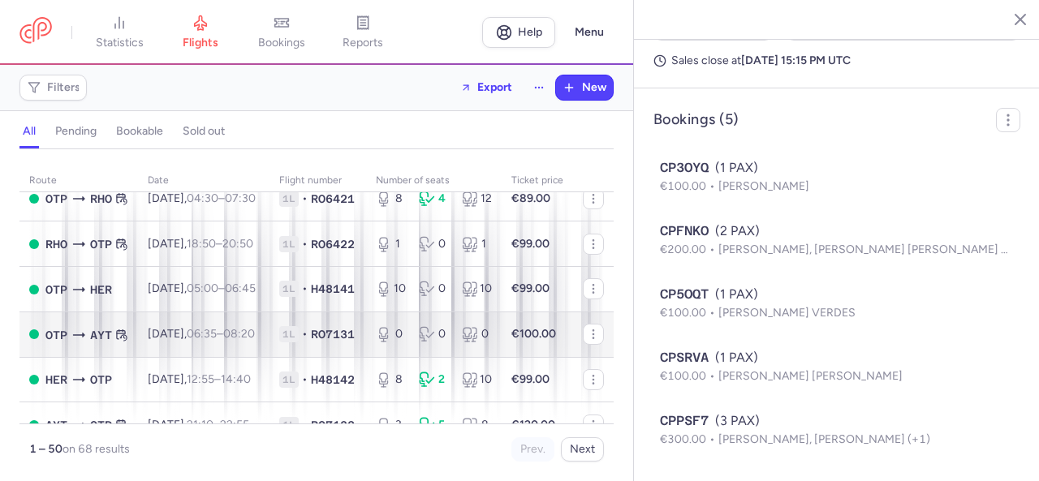
scroll to position [2143, 0]
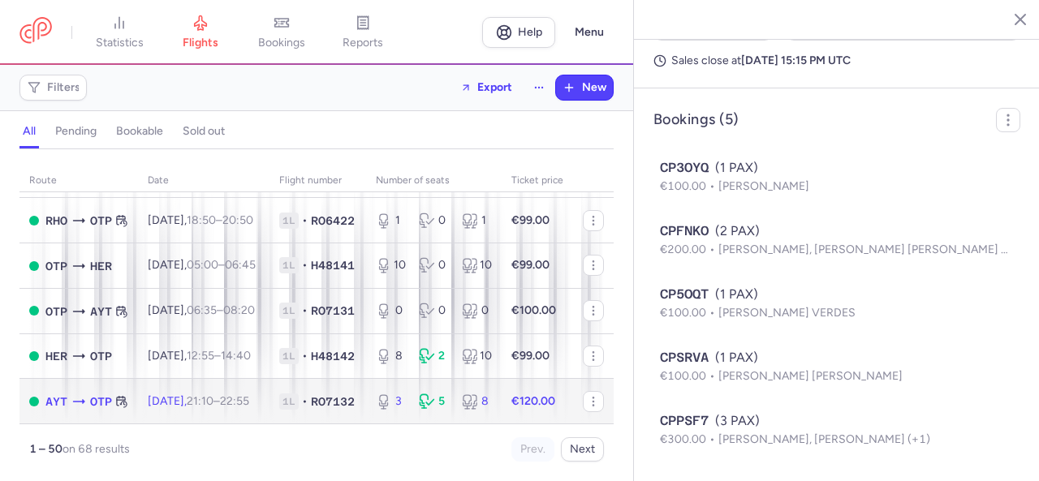
click at [449, 394] on div "5" at bounding box center [434, 402] width 30 height 16
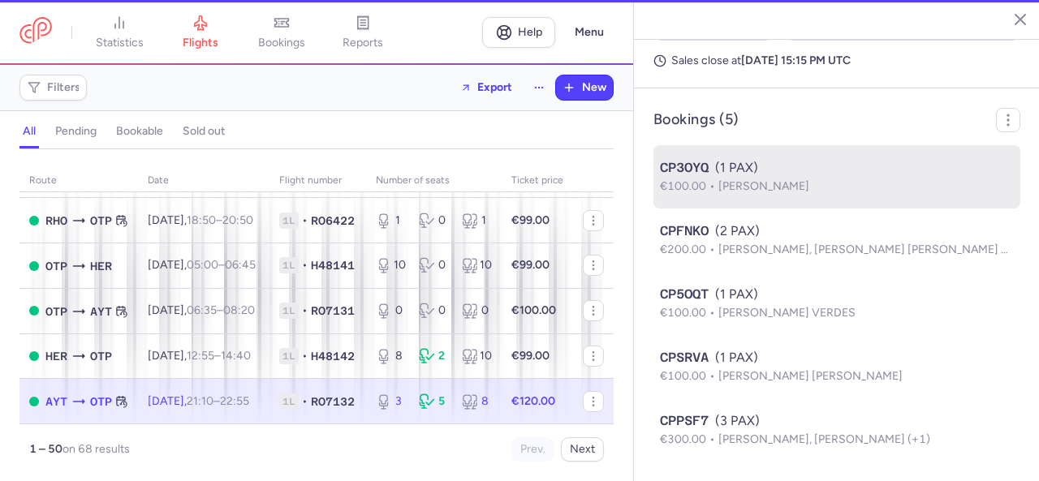
scroll to position [742, 0]
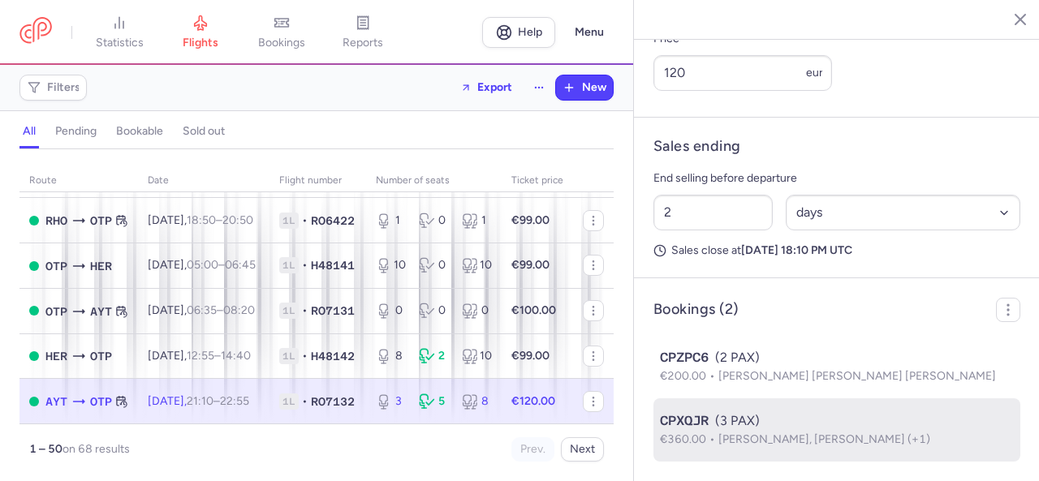
click at [803, 439] on span "[PERSON_NAME], [PERSON_NAME] (+1)" at bounding box center [825, 440] width 212 height 14
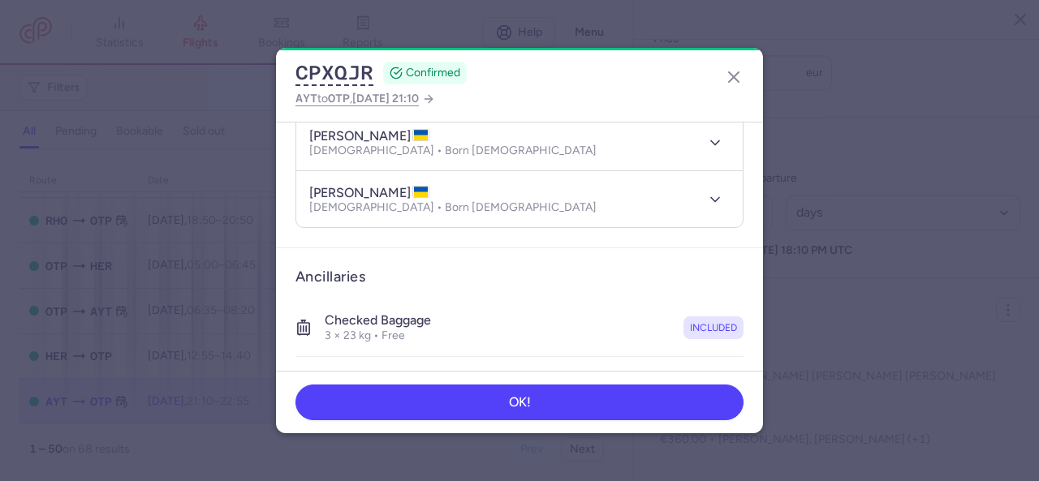
scroll to position [81, 0]
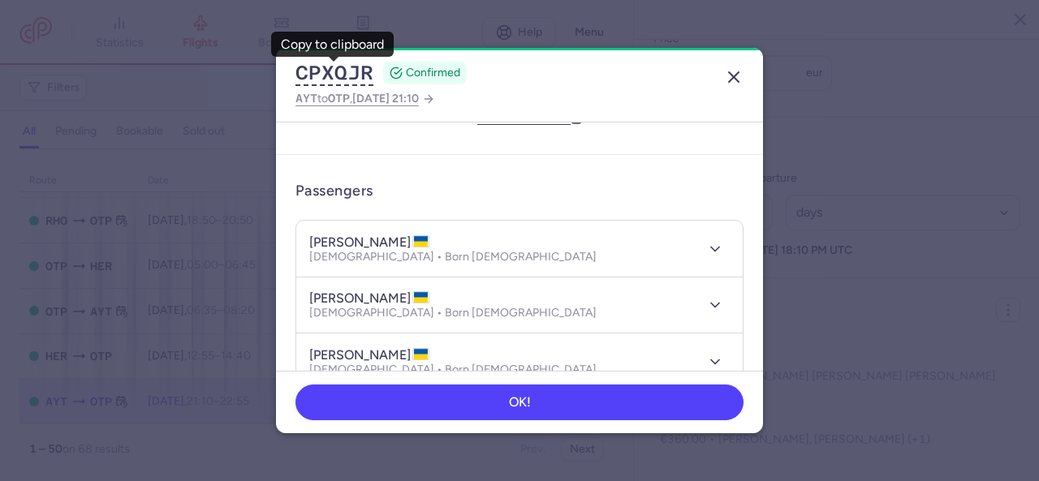
click at [735, 80] on icon "button" at bounding box center [733, 76] width 19 height 19
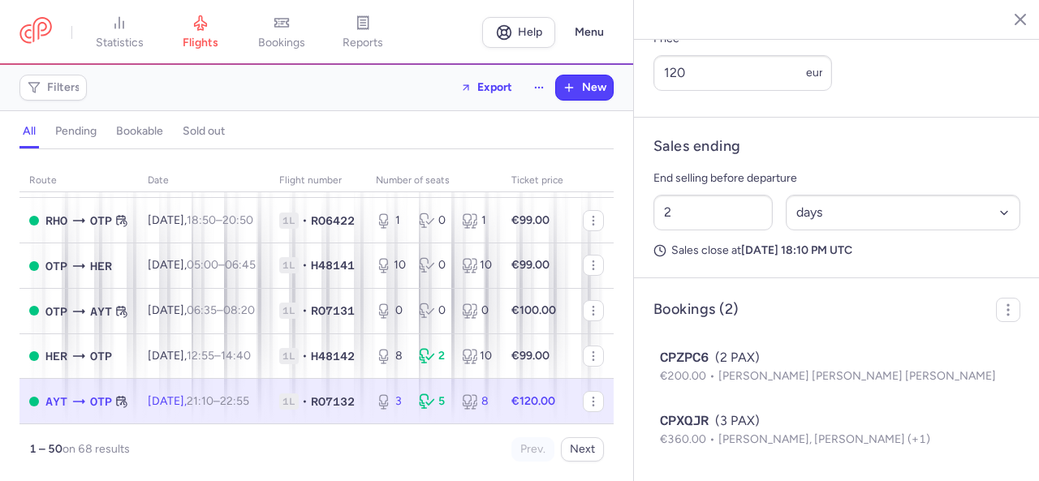
click at [449, 394] on div "5" at bounding box center [434, 402] width 30 height 16
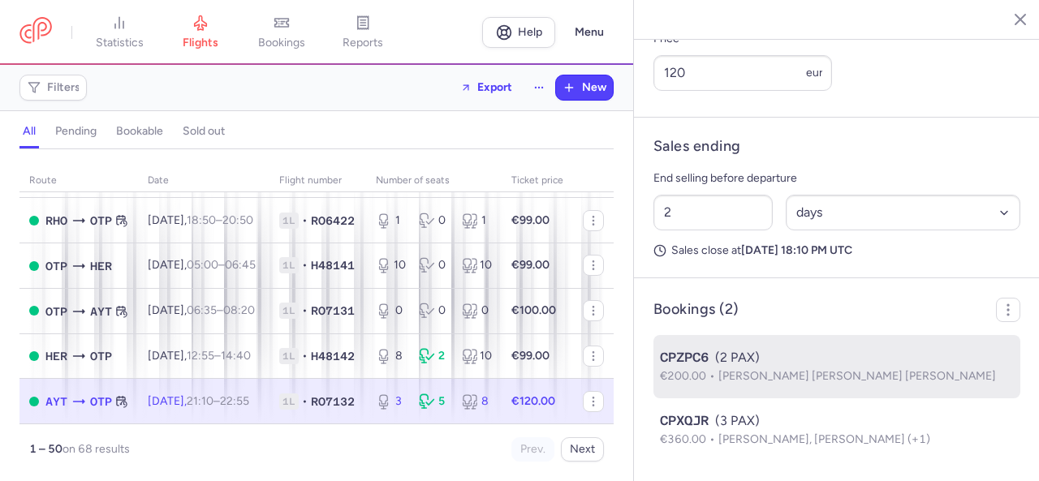
click at [807, 376] on span "[PERSON_NAME] [PERSON_NAME] [PERSON_NAME]" at bounding box center [858, 376] width 278 height 14
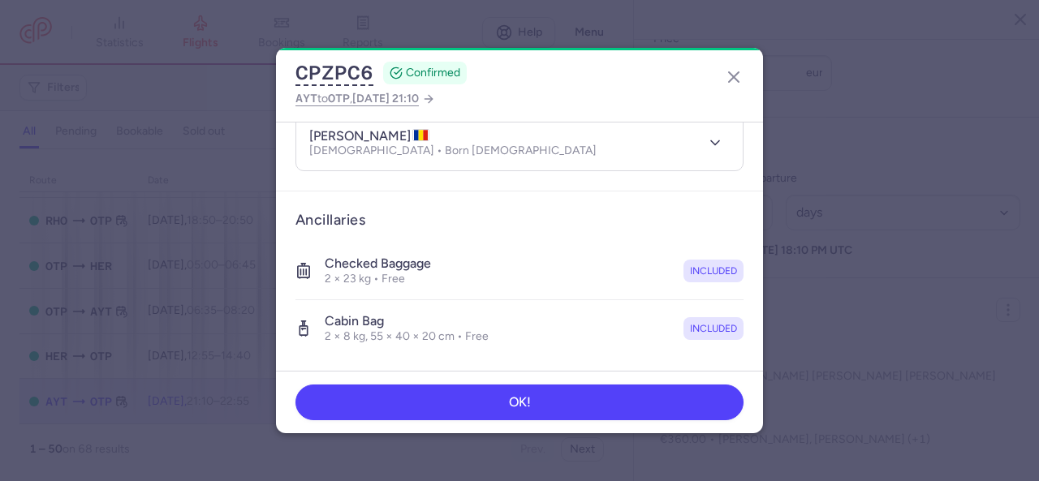
scroll to position [81, 0]
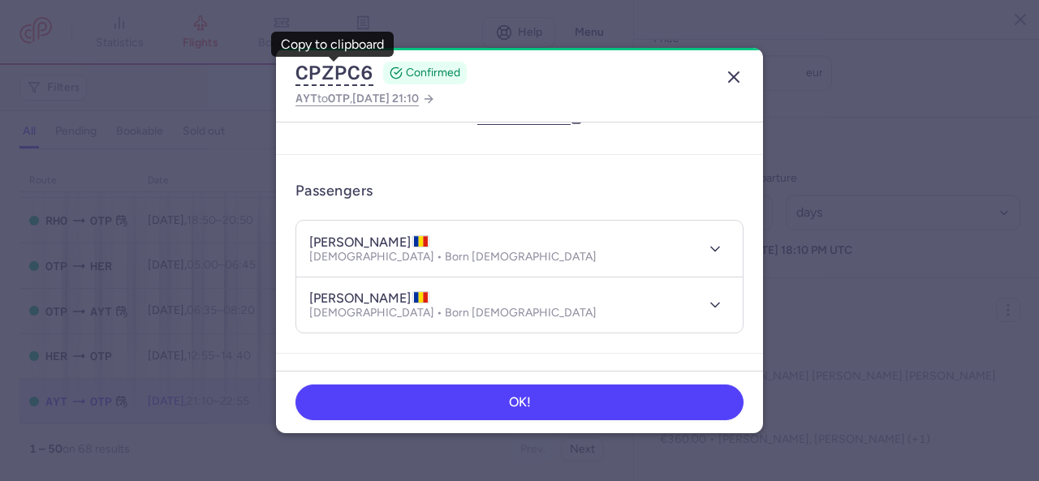
click at [730, 77] on icon "button" at bounding box center [733, 76] width 19 height 19
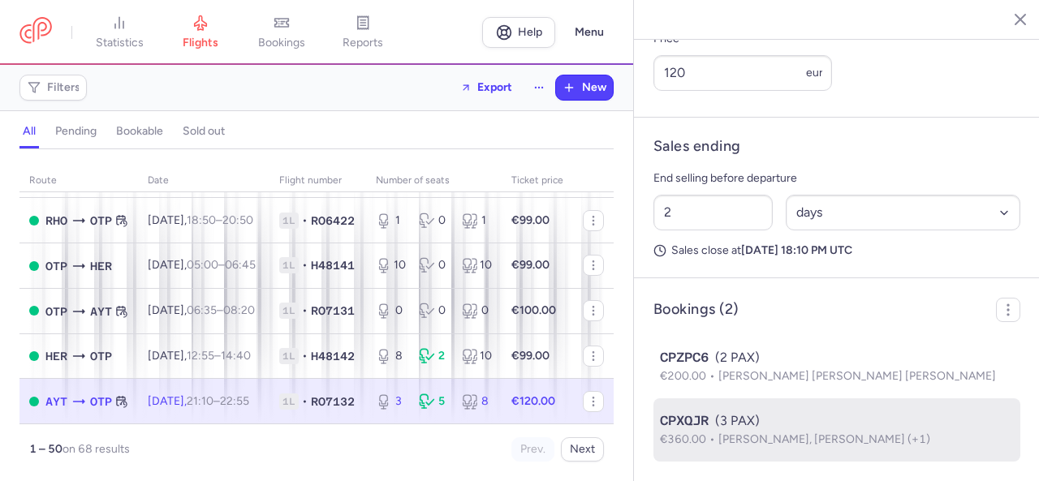
click at [797, 440] on span "[PERSON_NAME], [PERSON_NAME] (+1)" at bounding box center [825, 440] width 212 height 14
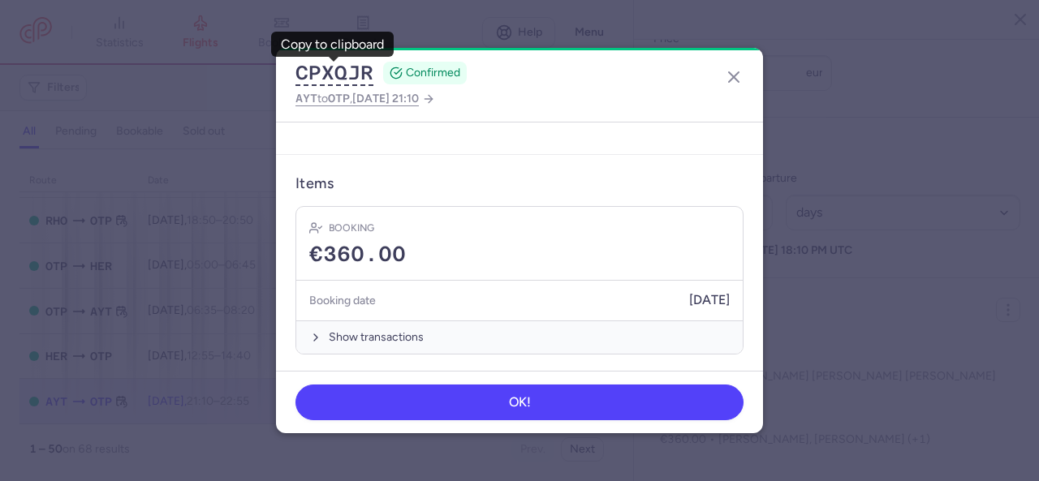
scroll to position [36, 0]
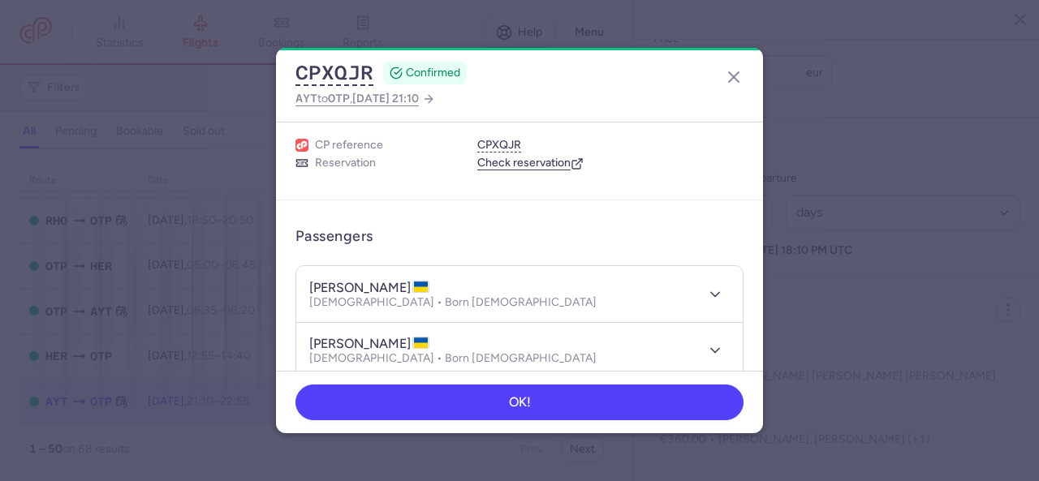
drag, startPoint x: 433, startPoint y: 283, endPoint x: 372, endPoint y: 283, distance: 60.9
click at [371, 283] on h4 "[PERSON_NAME]" at bounding box center [369, 288] width 120 height 16
copy h4 "HRYBOVA"
drag, startPoint x: 313, startPoint y: 288, endPoint x: 369, endPoint y: 287, distance: 56.8
click at [369, 287] on h4 "[PERSON_NAME]" at bounding box center [369, 288] width 120 height 16
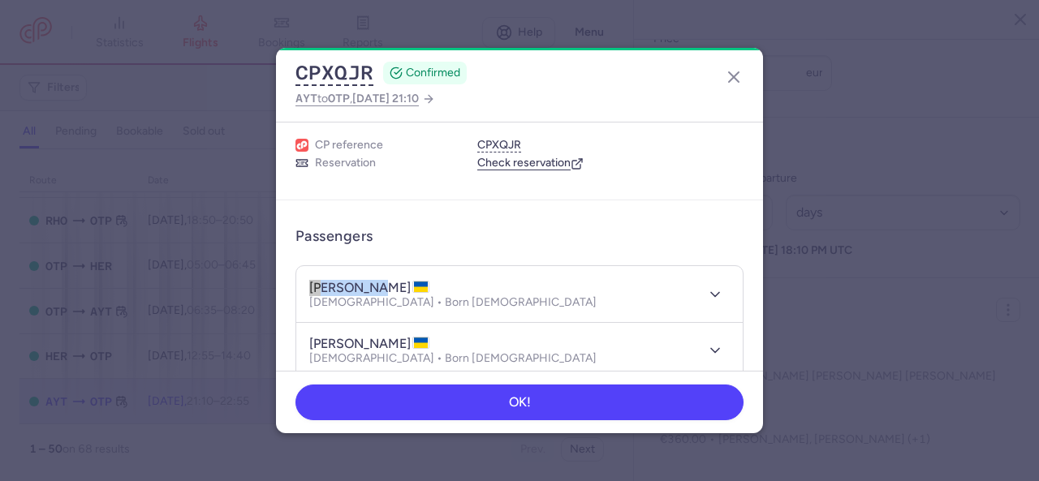
copy h4 "[PERSON_NAME]"
drag, startPoint x: 447, startPoint y: 343, endPoint x: 369, endPoint y: 341, distance: 77.2
click at [369, 341] on h4 "[PERSON_NAME]" at bounding box center [369, 344] width 120 height 16
copy h4 "DEREVIANKO"
drag, startPoint x: 307, startPoint y: 335, endPoint x: 364, endPoint y: 343, distance: 57.4
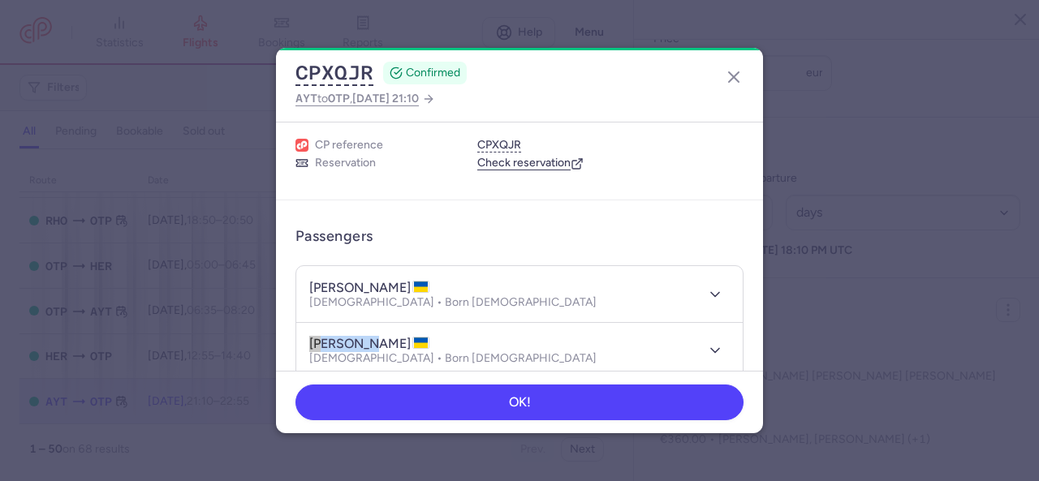
click at [364, 343] on header "[PERSON_NAME][DEMOGRAPHIC_DATA] • Born [DEMOGRAPHIC_DATA]" at bounding box center [519, 351] width 447 height 56
copy h4 "[PERSON_NAME]"
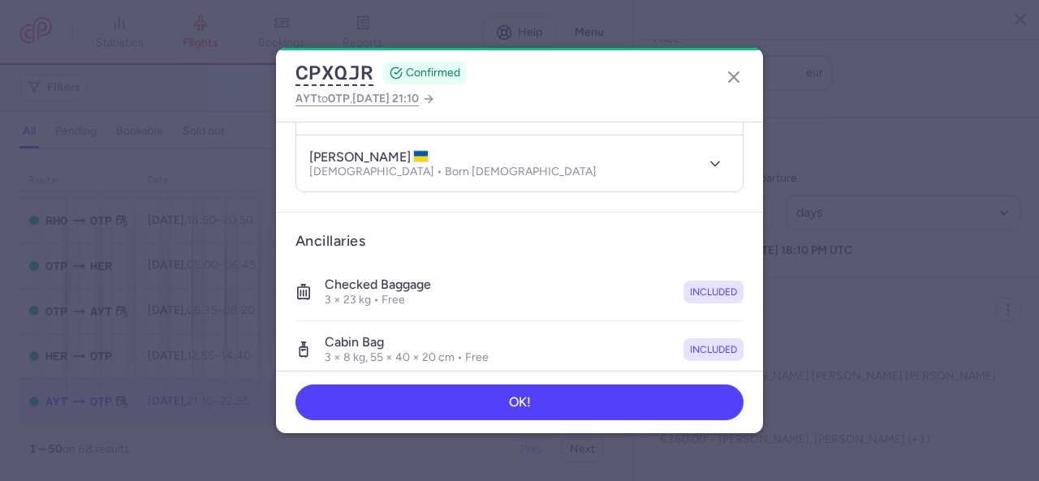
drag, startPoint x: 456, startPoint y: 154, endPoint x: 374, endPoint y: 154, distance: 82.0
click at [374, 154] on h4 "[PERSON_NAME]" at bounding box center [369, 157] width 120 height 16
drag, startPoint x: 312, startPoint y: 155, endPoint x: 356, endPoint y: 155, distance: 43.8
click at [368, 159] on h4 "[PERSON_NAME]" at bounding box center [369, 157] width 120 height 16
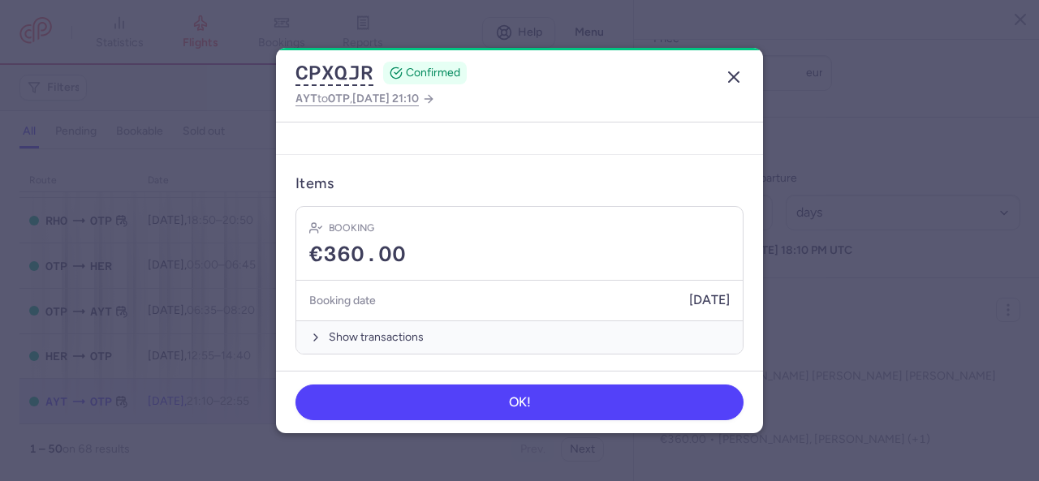
click at [741, 76] on icon "button" at bounding box center [733, 76] width 19 height 19
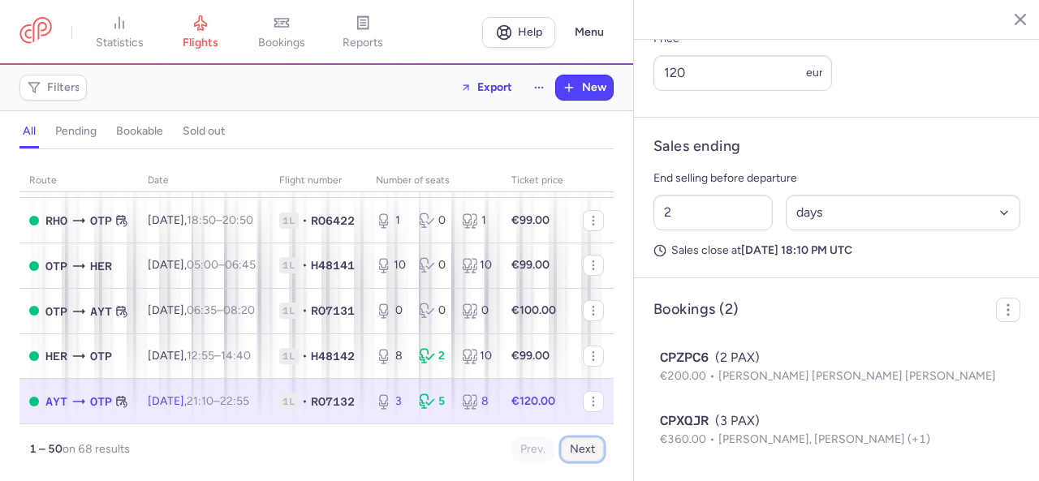
click at [585, 449] on button "Next" at bounding box center [582, 450] width 43 height 24
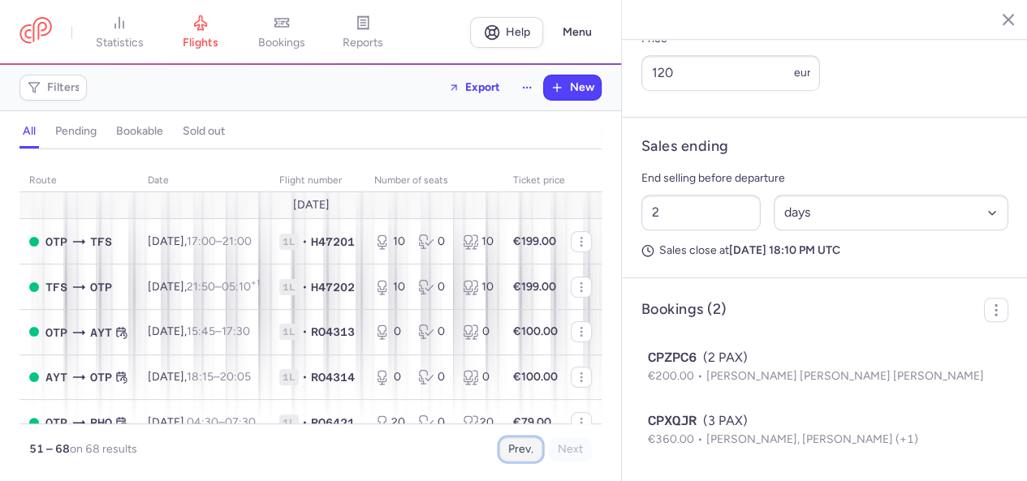
click at [525, 454] on button "Prev." at bounding box center [520, 450] width 43 height 24
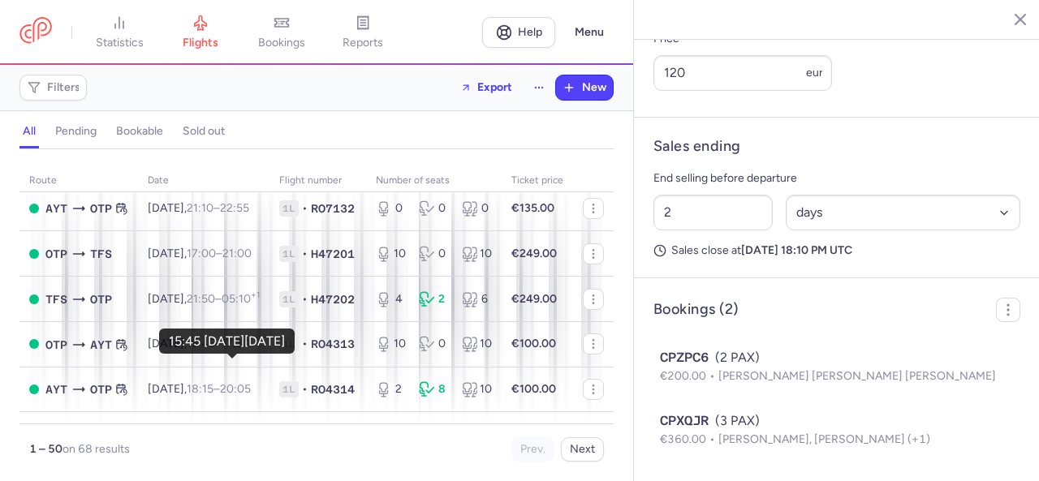
scroll to position [974, 0]
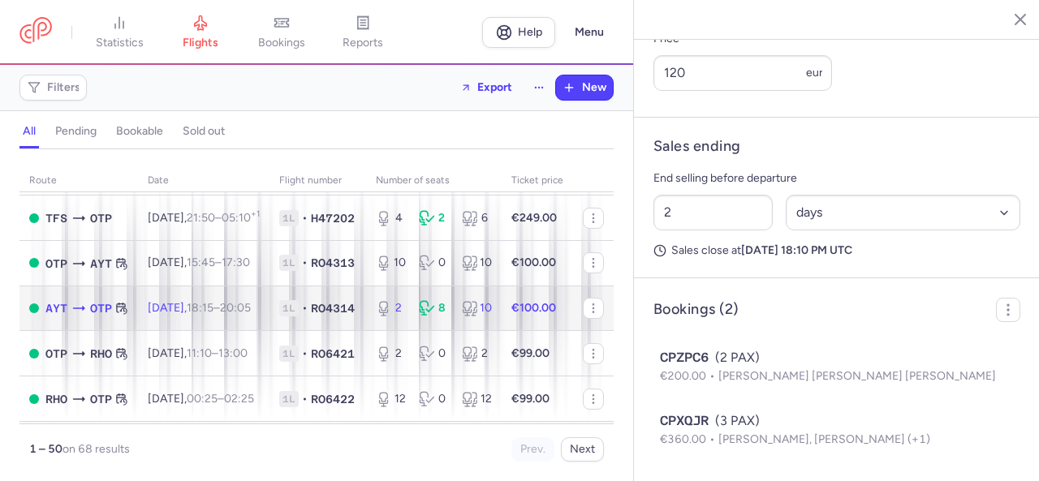
click at [434, 313] on icon at bounding box center [429, 310] width 7 height 6
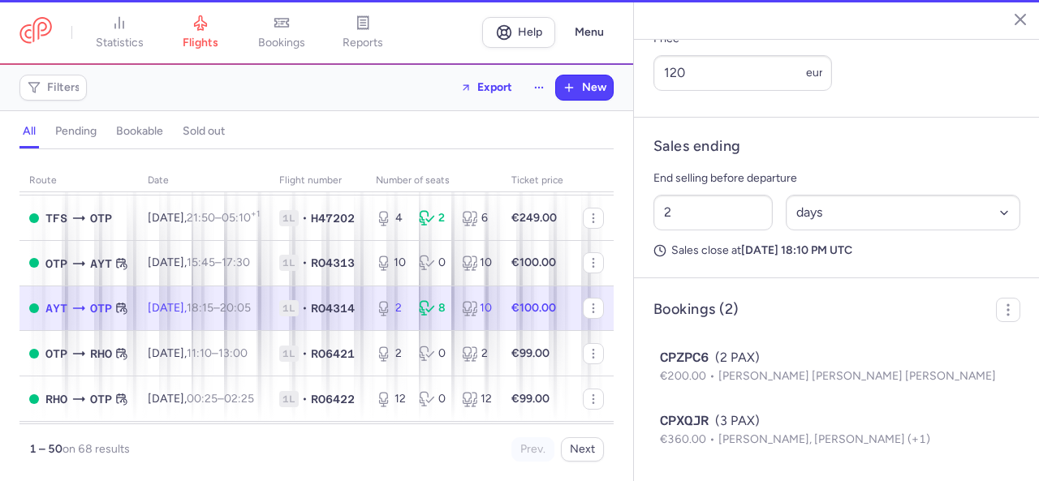
type input "2"
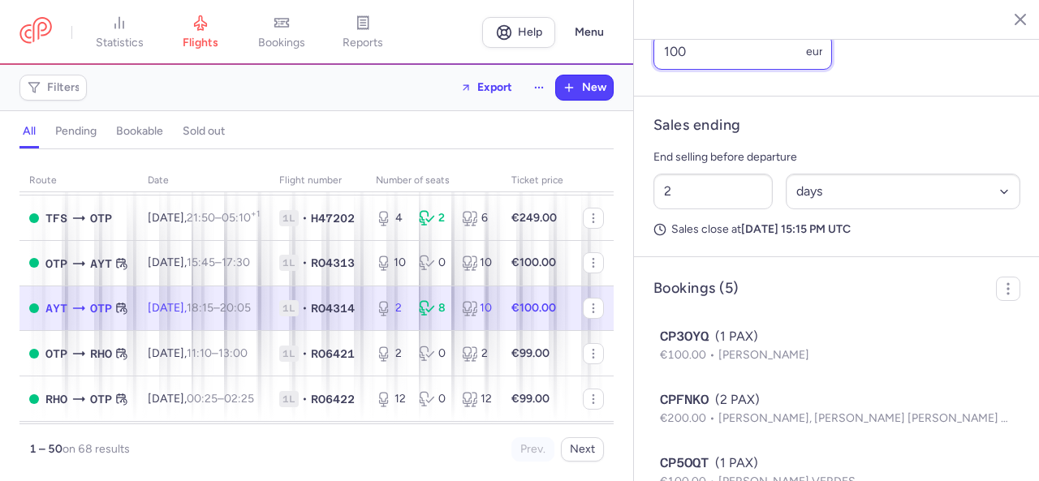
click at [624, 70] on div "statistics flights bookings reports Help Menu Filters Export New all pending bo…" at bounding box center [519, 240] width 1039 height 481
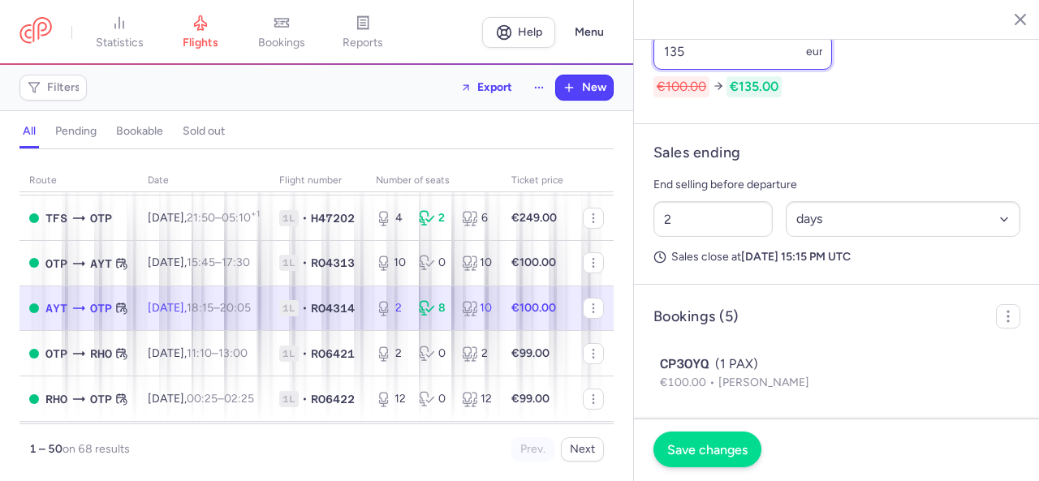
type input "135"
click at [742, 447] on span "Save changes" at bounding box center [707, 449] width 80 height 15
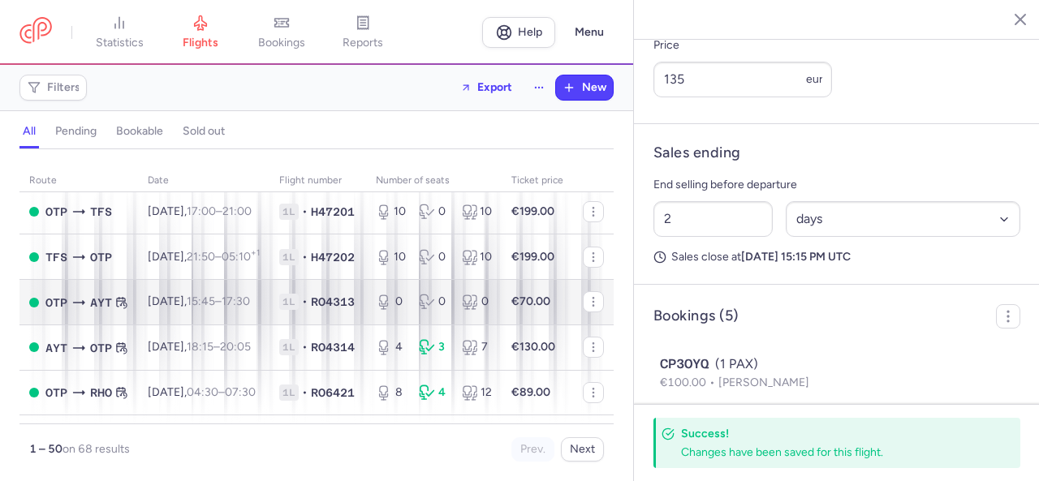
scroll to position [2143, 0]
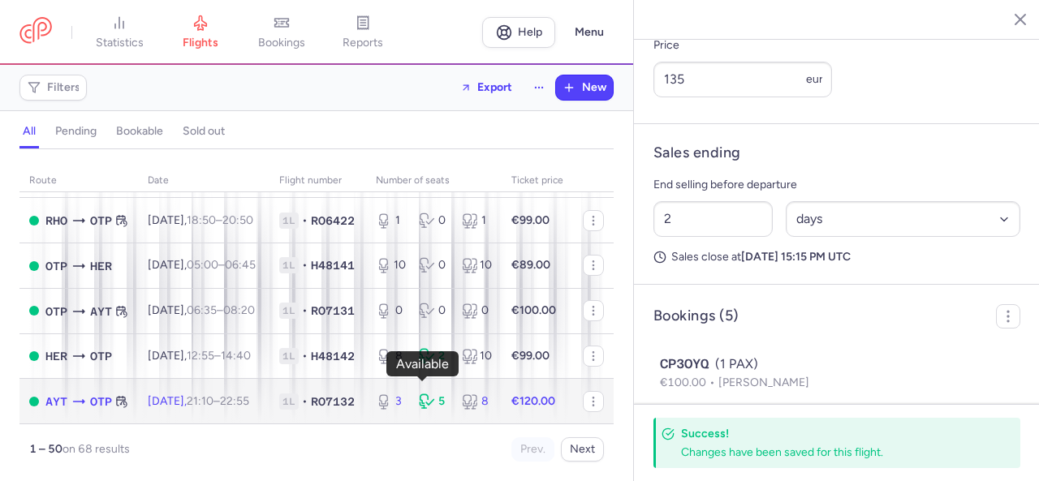
click at [406, 394] on div "3" at bounding box center [391, 402] width 30 height 16
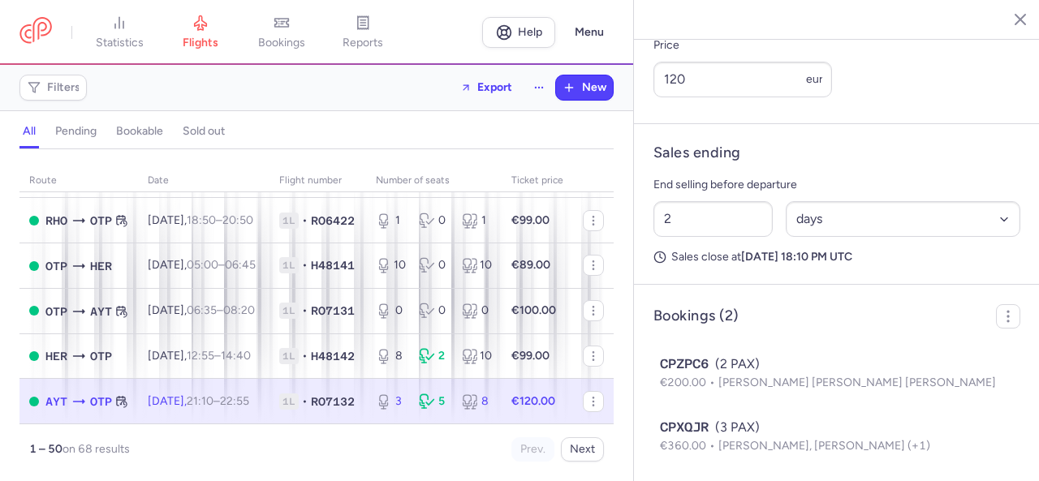
scroll to position [471, 0]
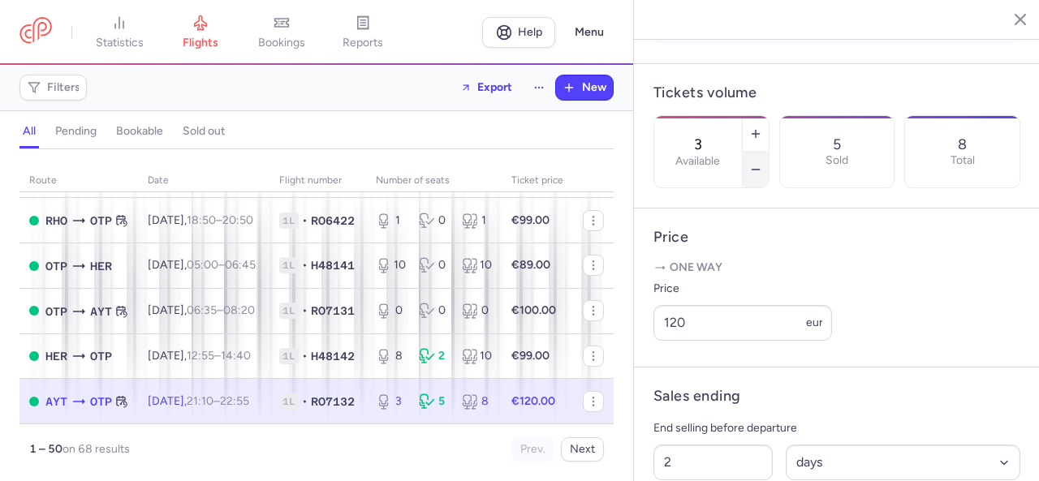
click at [762, 163] on icon "button" at bounding box center [755, 169] width 13 height 13
type input "2"
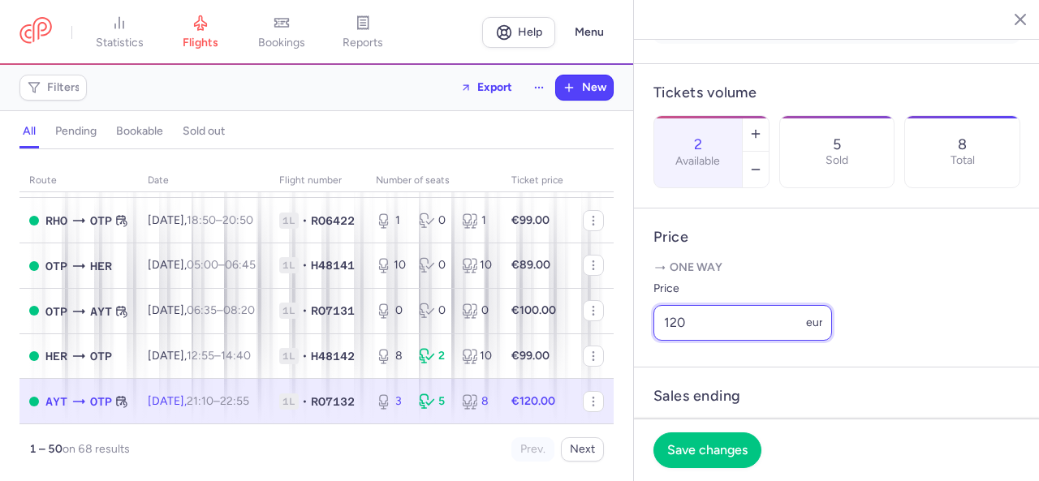
drag, startPoint x: 698, startPoint y: 343, endPoint x: 631, endPoint y: 343, distance: 67.4
click at [631, 343] on div "statistics flights bookings reports Help Menu Filters Export New all pending bo…" at bounding box center [519, 240] width 1039 height 481
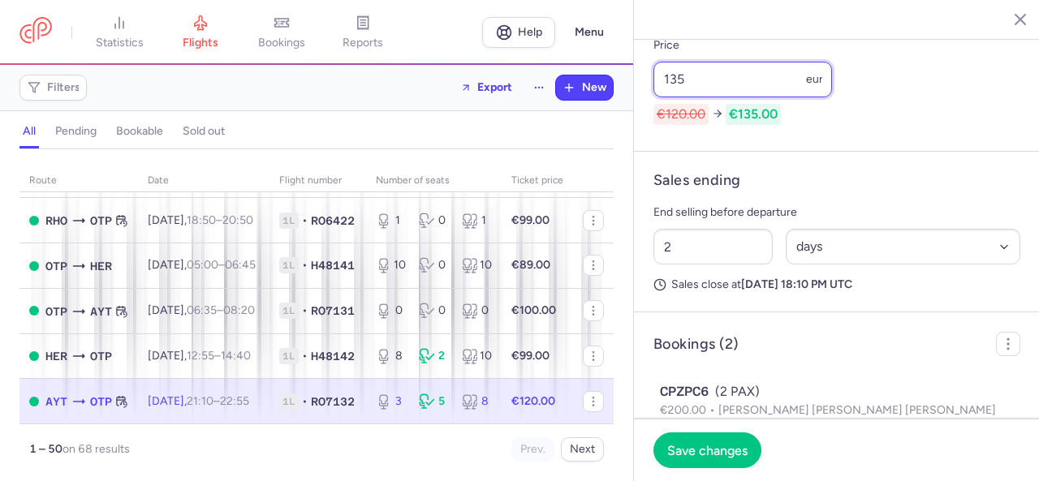
scroll to position [832, 0]
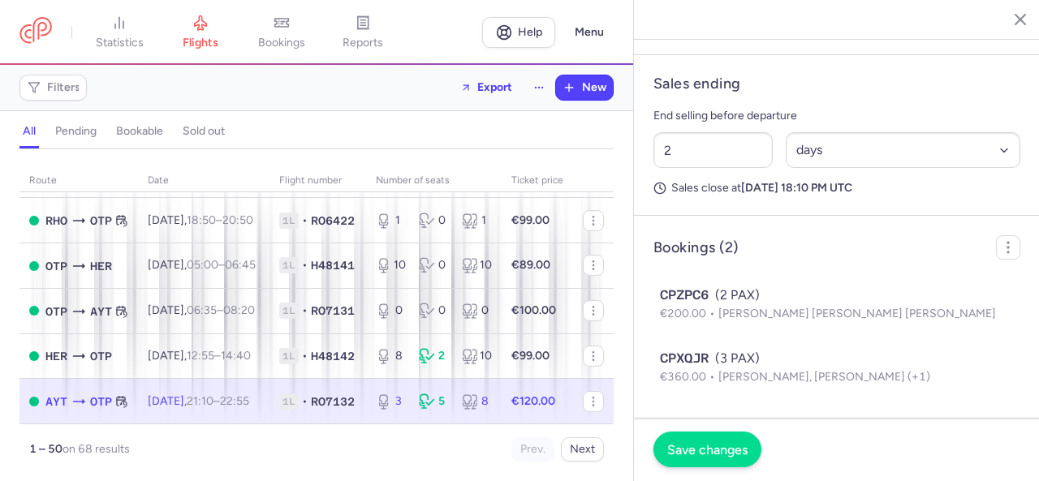
type input "135"
click at [713, 459] on button "Save changes" at bounding box center [708, 450] width 108 height 36
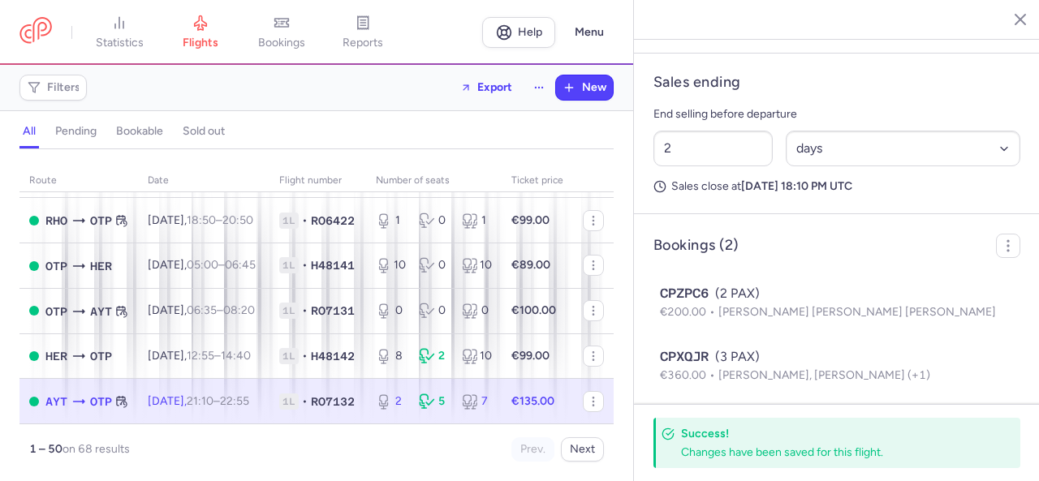
scroll to position [1574, 0]
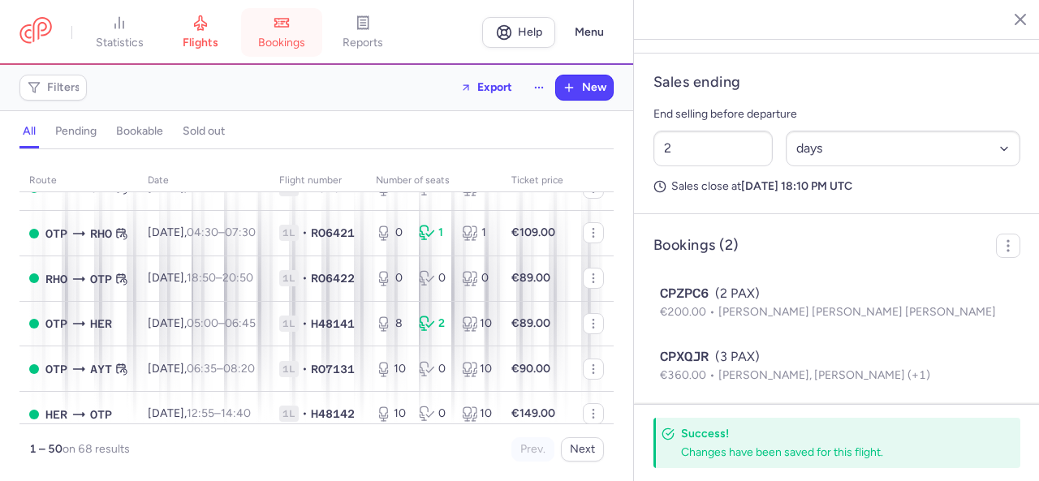
click at [288, 35] on link "bookings" at bounding box center [281, 33] width 81 height 36
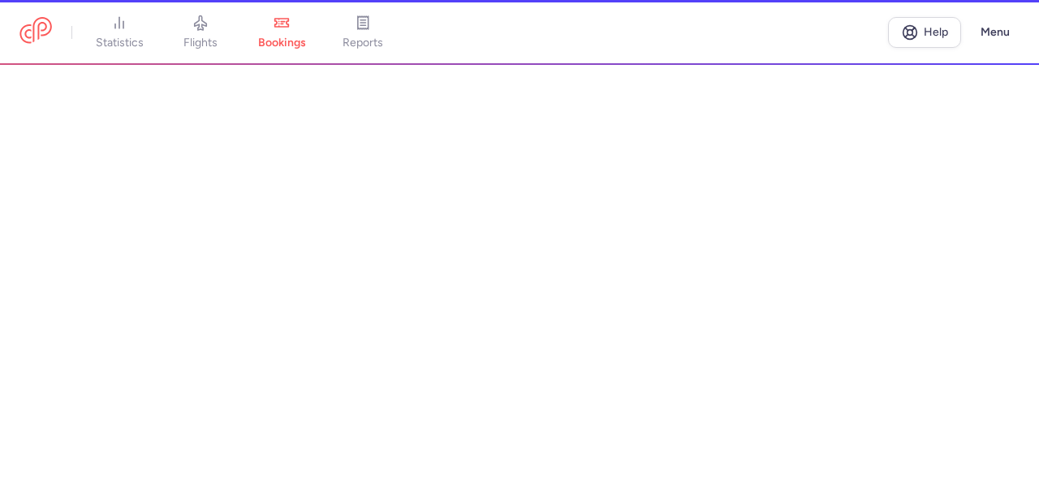
scroll to position [1493, 0]
